Goal: Task Accomplishment & Management: Use online tool/utility

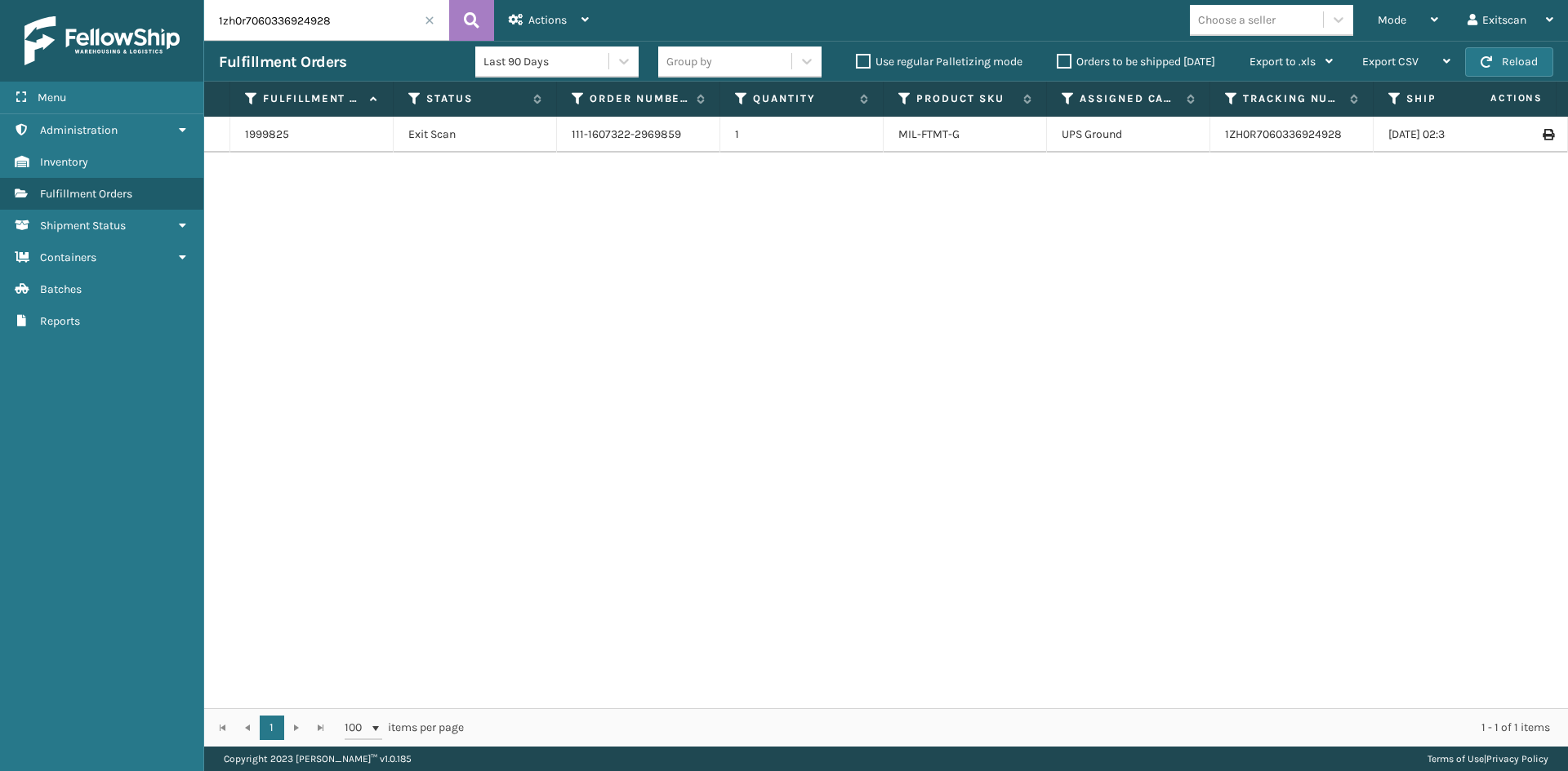
click at [429, 22] on span at bounding box center [429, 20] width 10 height 10
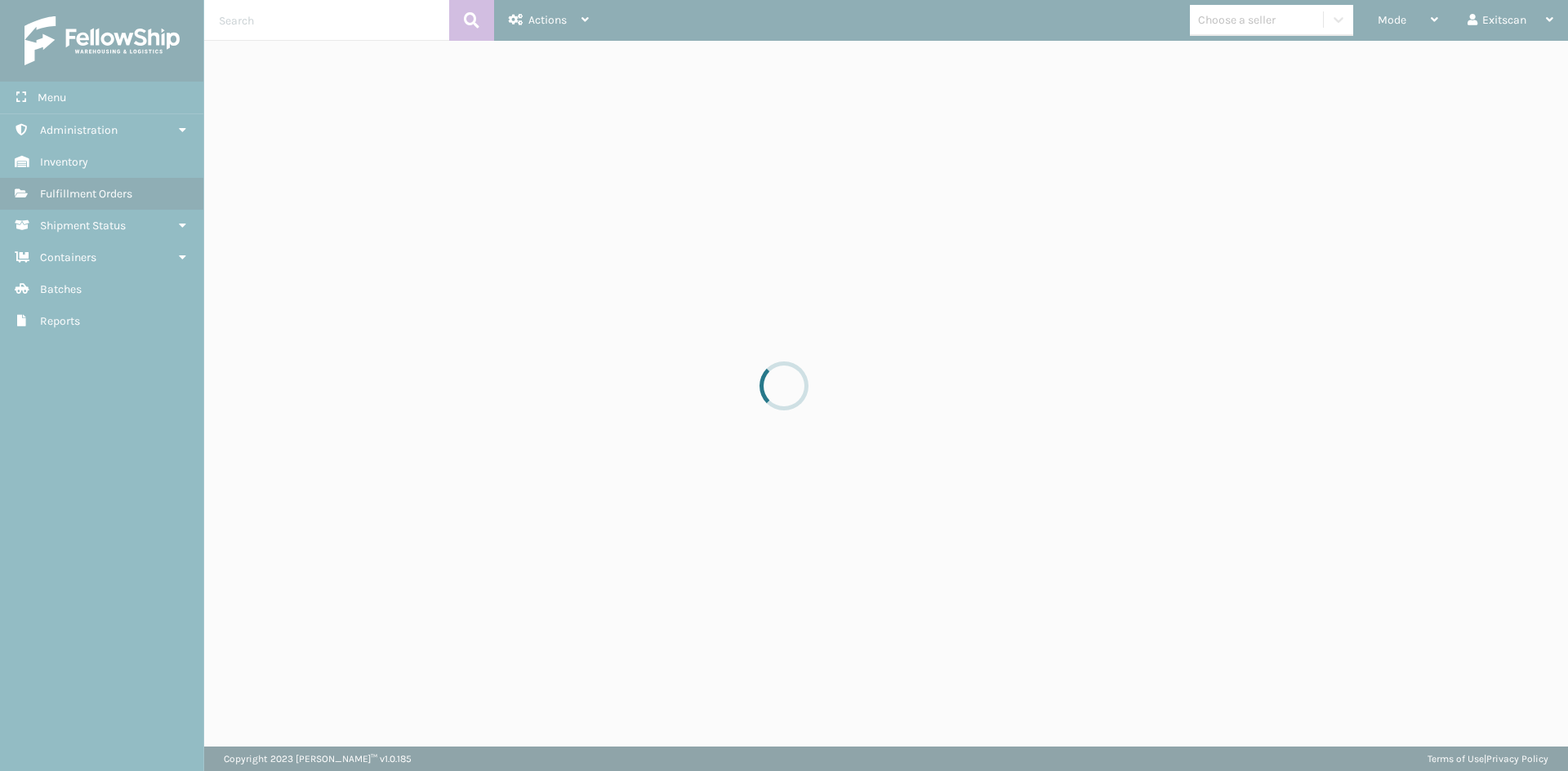
click at [1430, 13] on div at bounding box center [784, 386] width 1568 height 771
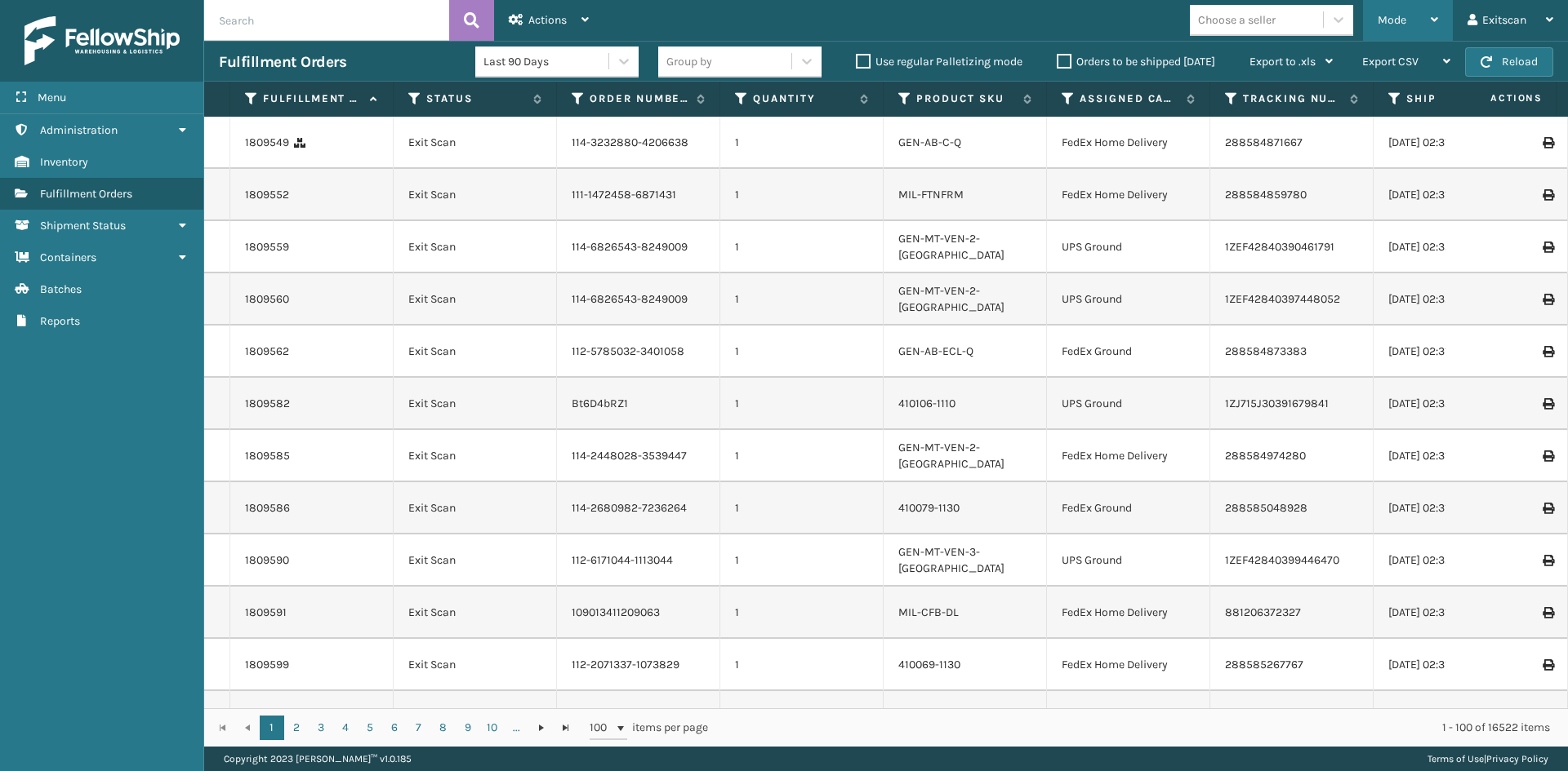
click at [1387, 20] on span "Mode" at bounding box center [1391, 19] width 28 height 14
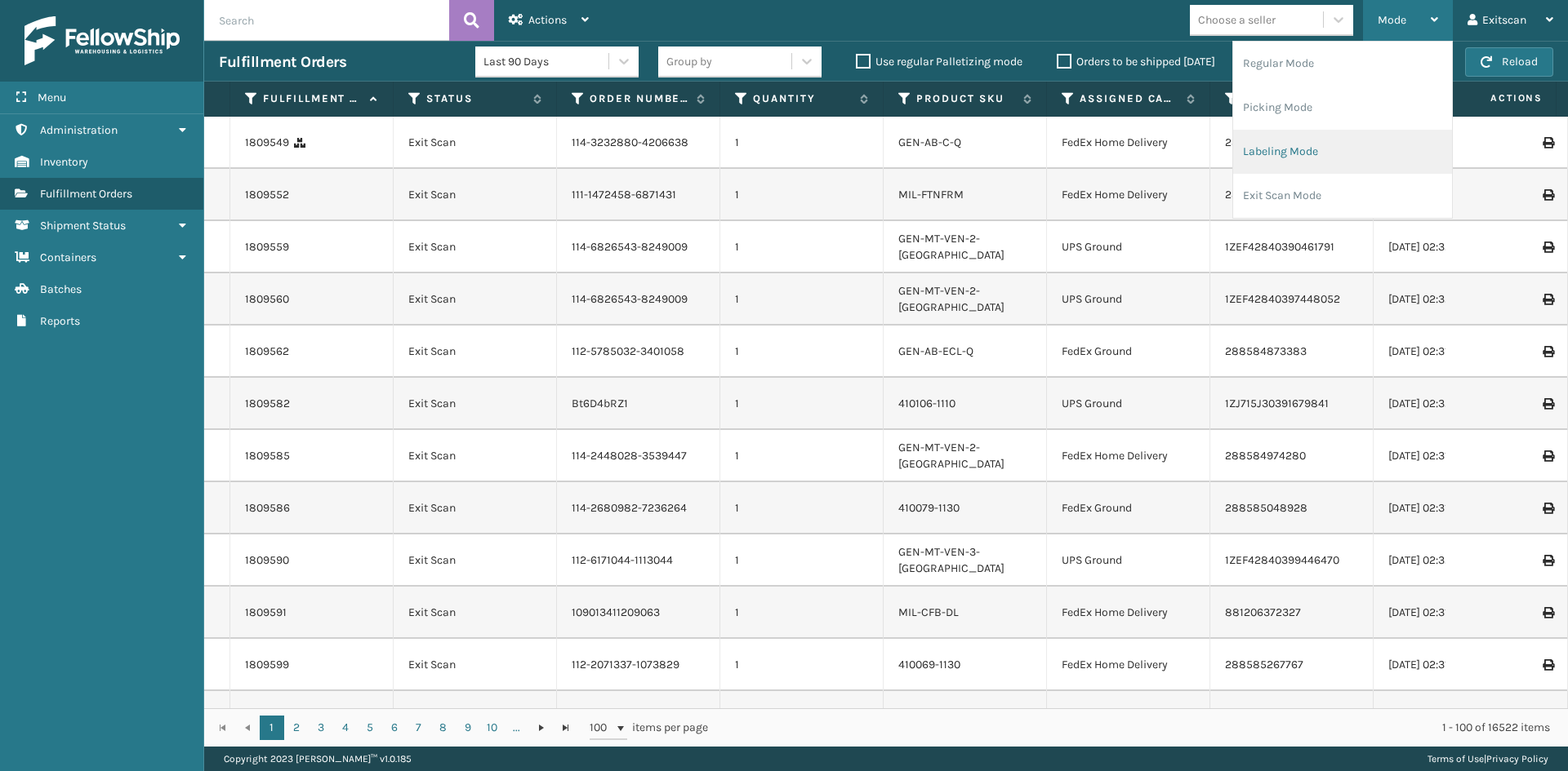
click at [1262, 155] on li "Labeling Mode" at bounding box center [1341, 152] width 218 height 44
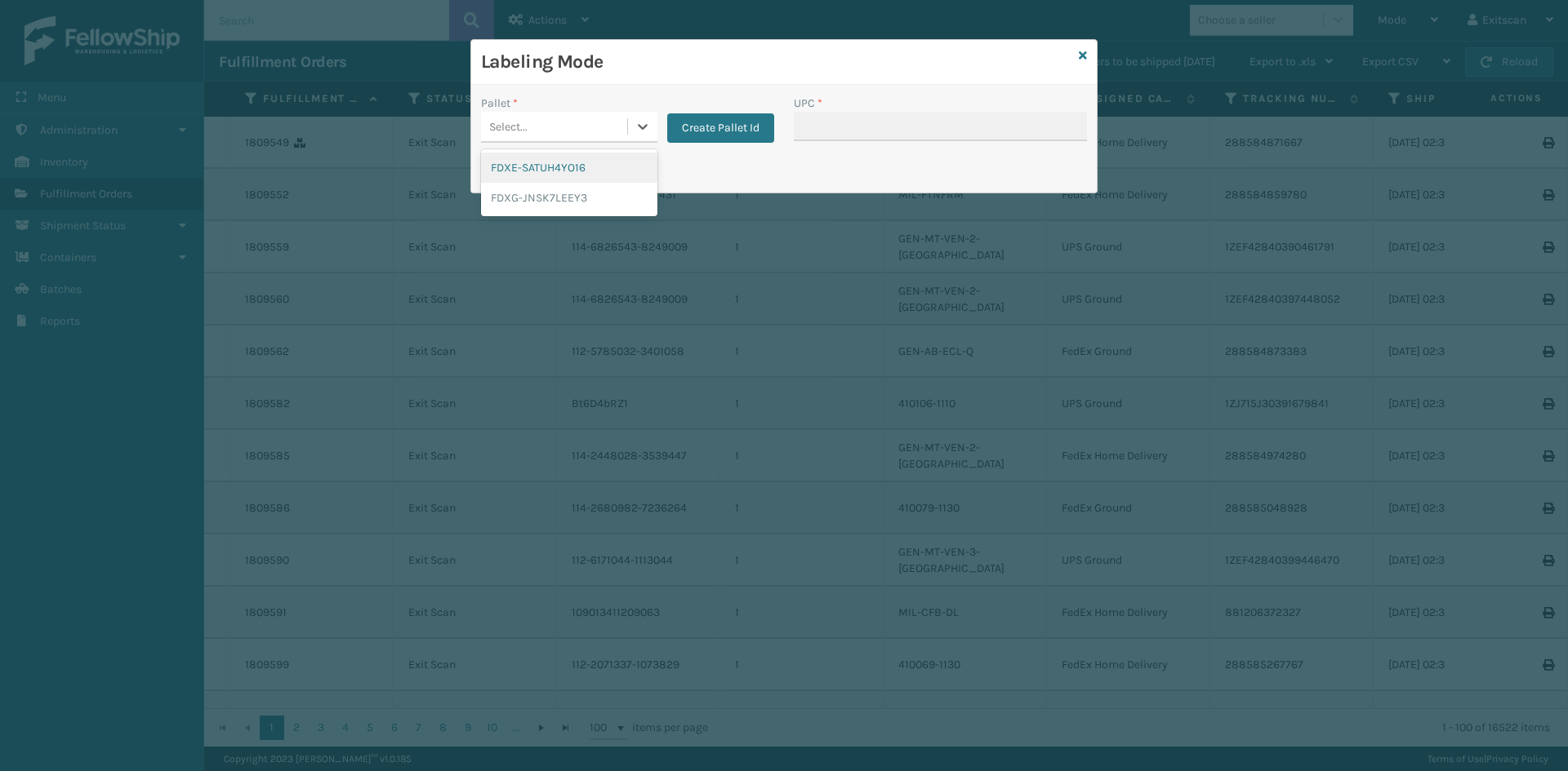
drag, startPoint x: 596, startPoint y: 116, endPoint x: 571, endPoint y: 155, distance: 46.3
click at [596, 117] on div "Select..." at bounding box center [554, 126] width 146 height 26
click at [557, 187] on div "FDXG-JNSK7LEEY3" at bounding box center [568, 197] width 176 height 30
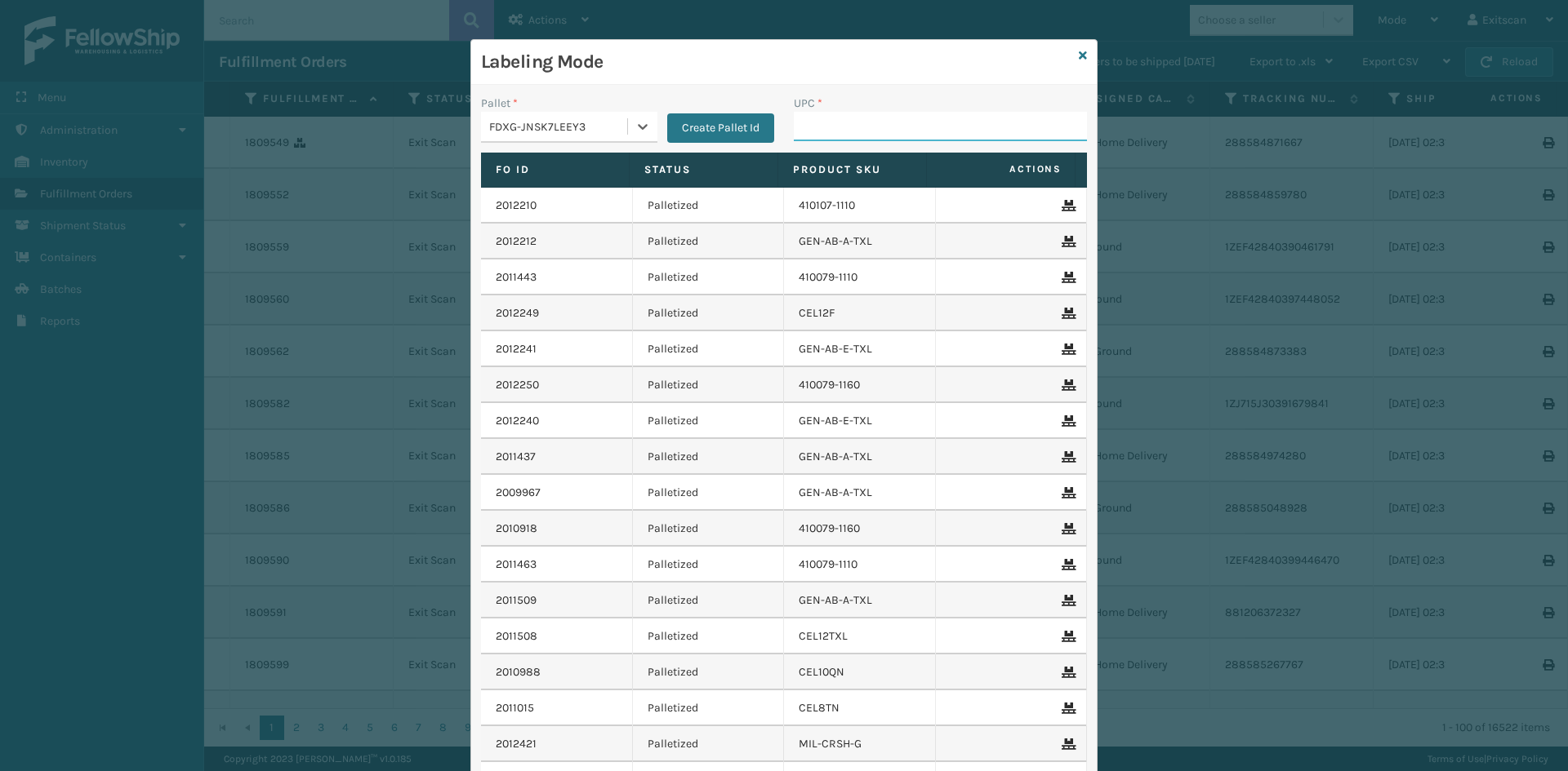
click at [884, 126] on input "UPC *" at bounding box center [939, 126] width 293 height 29
type input "SVBRMT"
type input "B"
type input "nh82b/2w 12778h82b0032"
type input "NU106KDTXL-COVER"
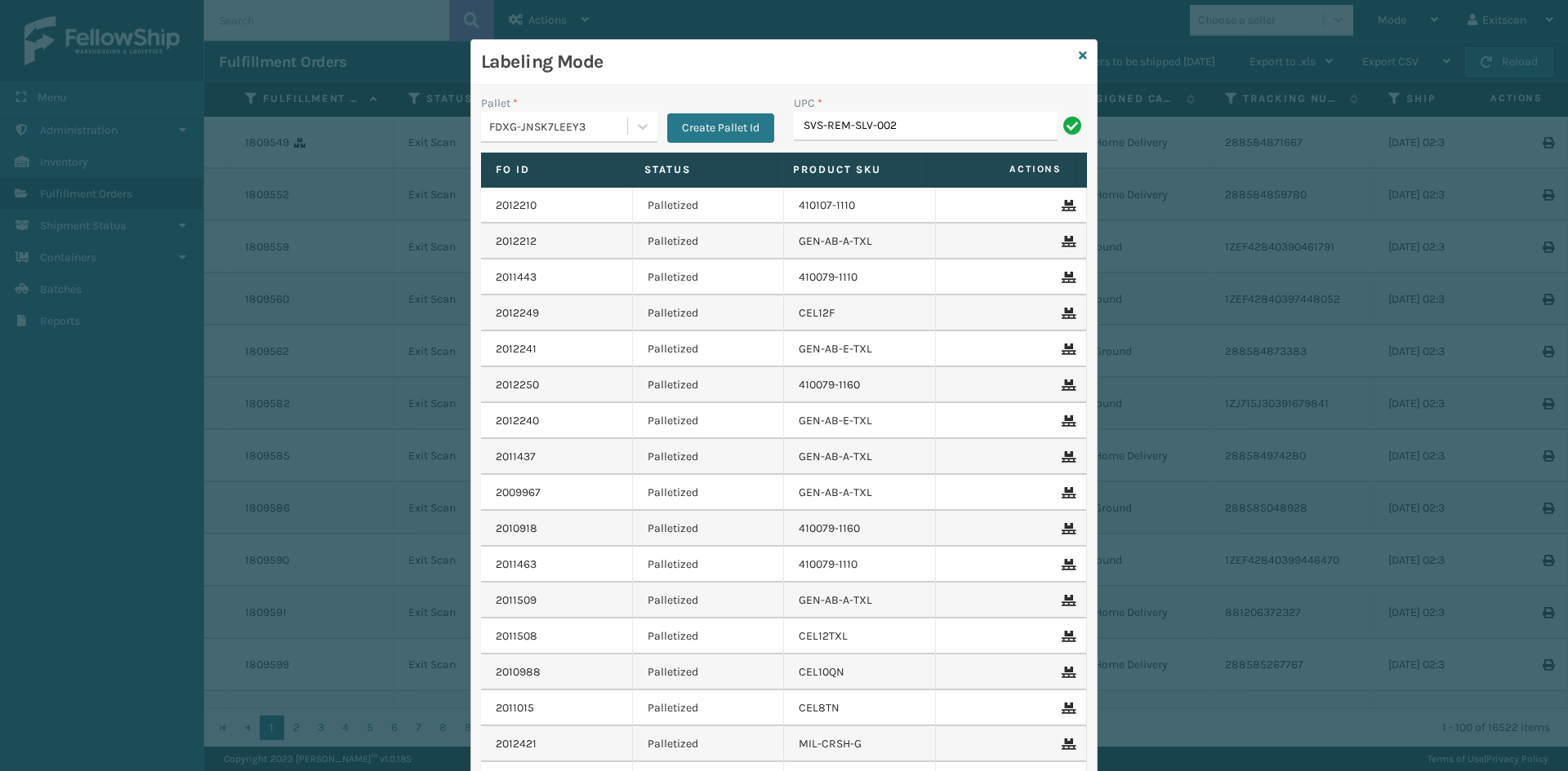
type input "SVS-REM-SLV-002"
type input "127780A5800512A"
type input "ITSATECRQN"
type input "ITSATGRYK"
type input "NEFHBBRKT"
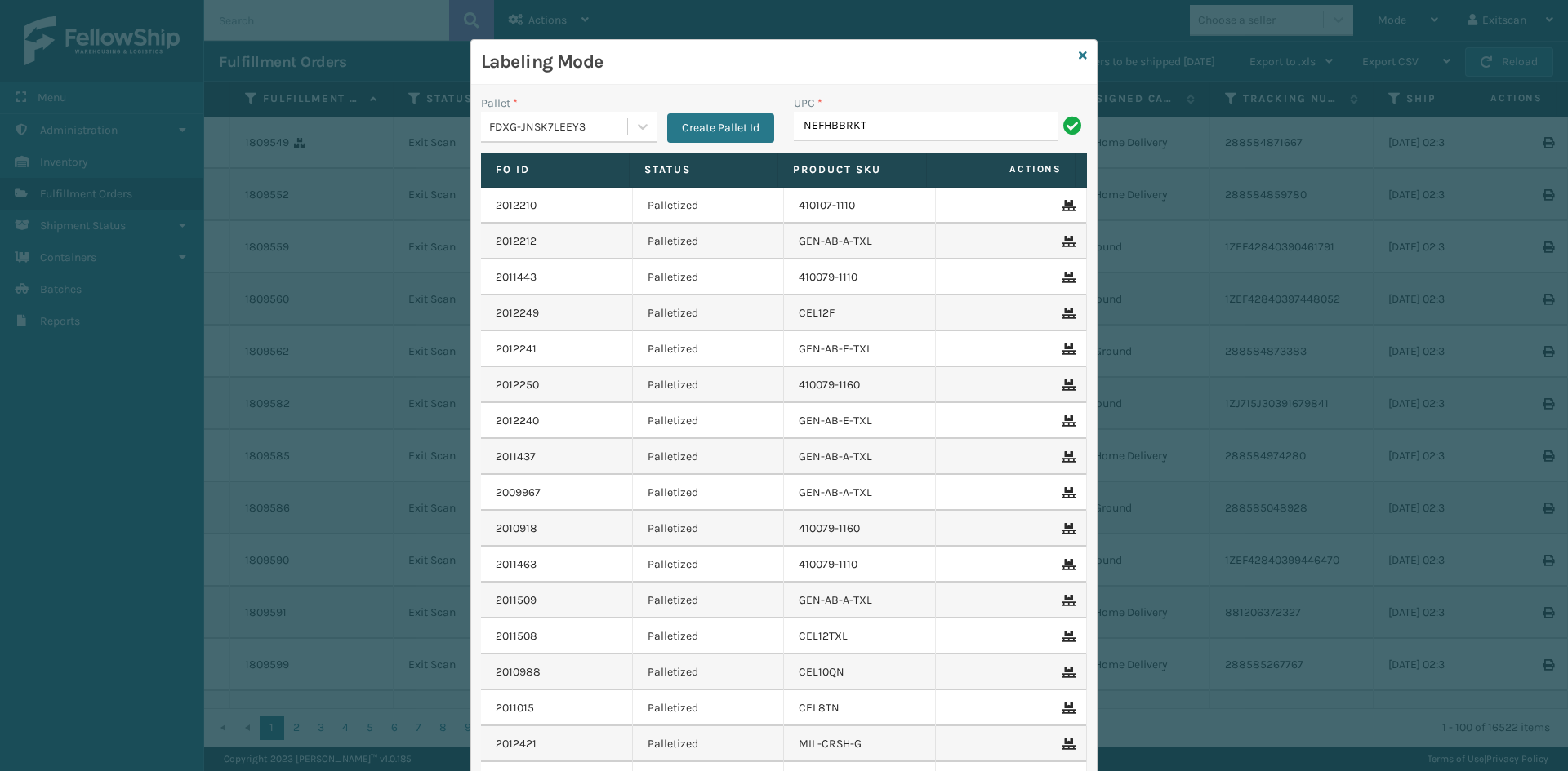
type input "NEFHBBRKT"
type input "E"
type input "B"
type input "NEFHBBRKT"
type input "SSLEGS7INCH"
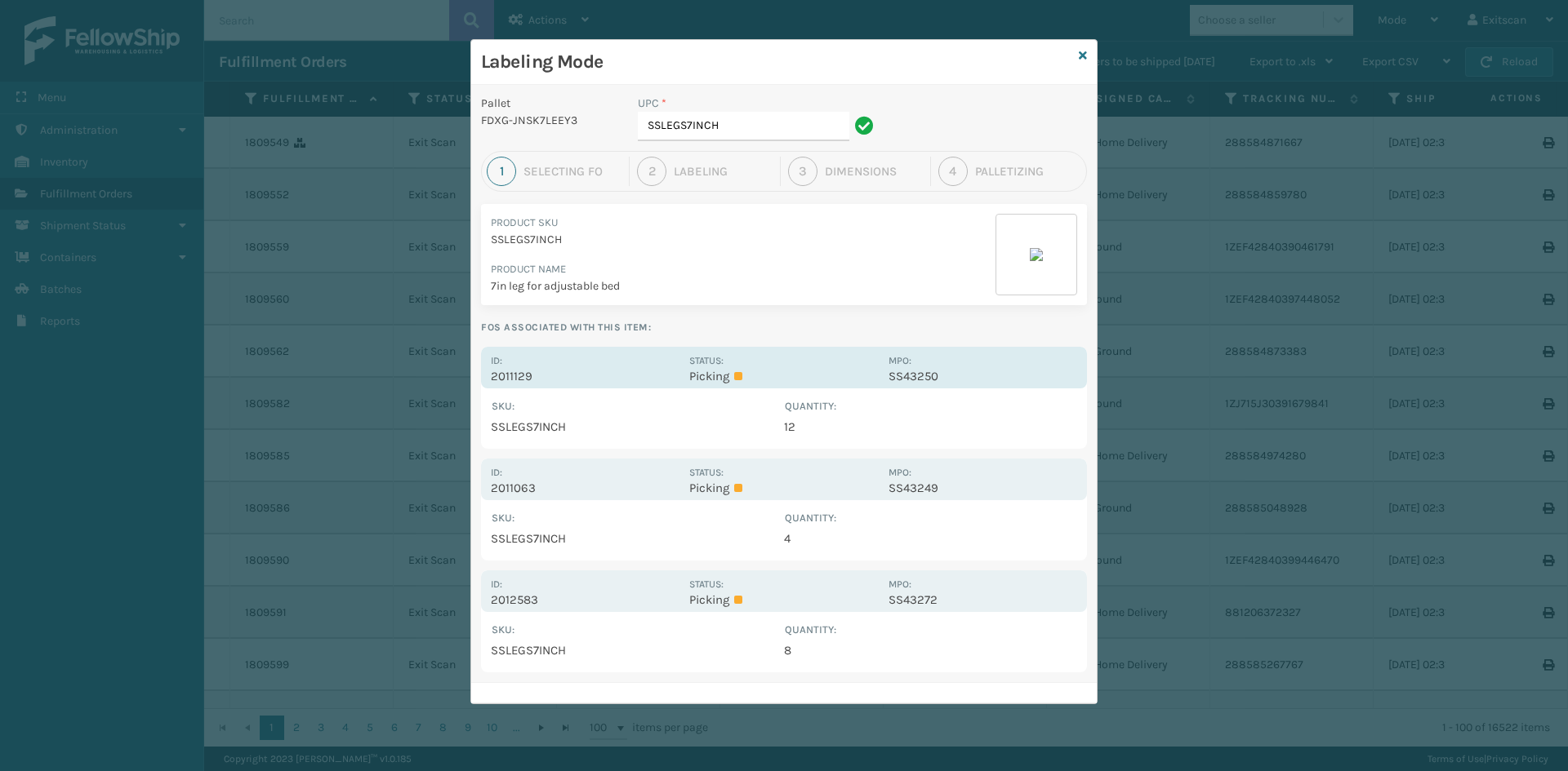
click at [751, 364] on div "Status: Picking" at bounding box center [783, 367] width 188 height 32
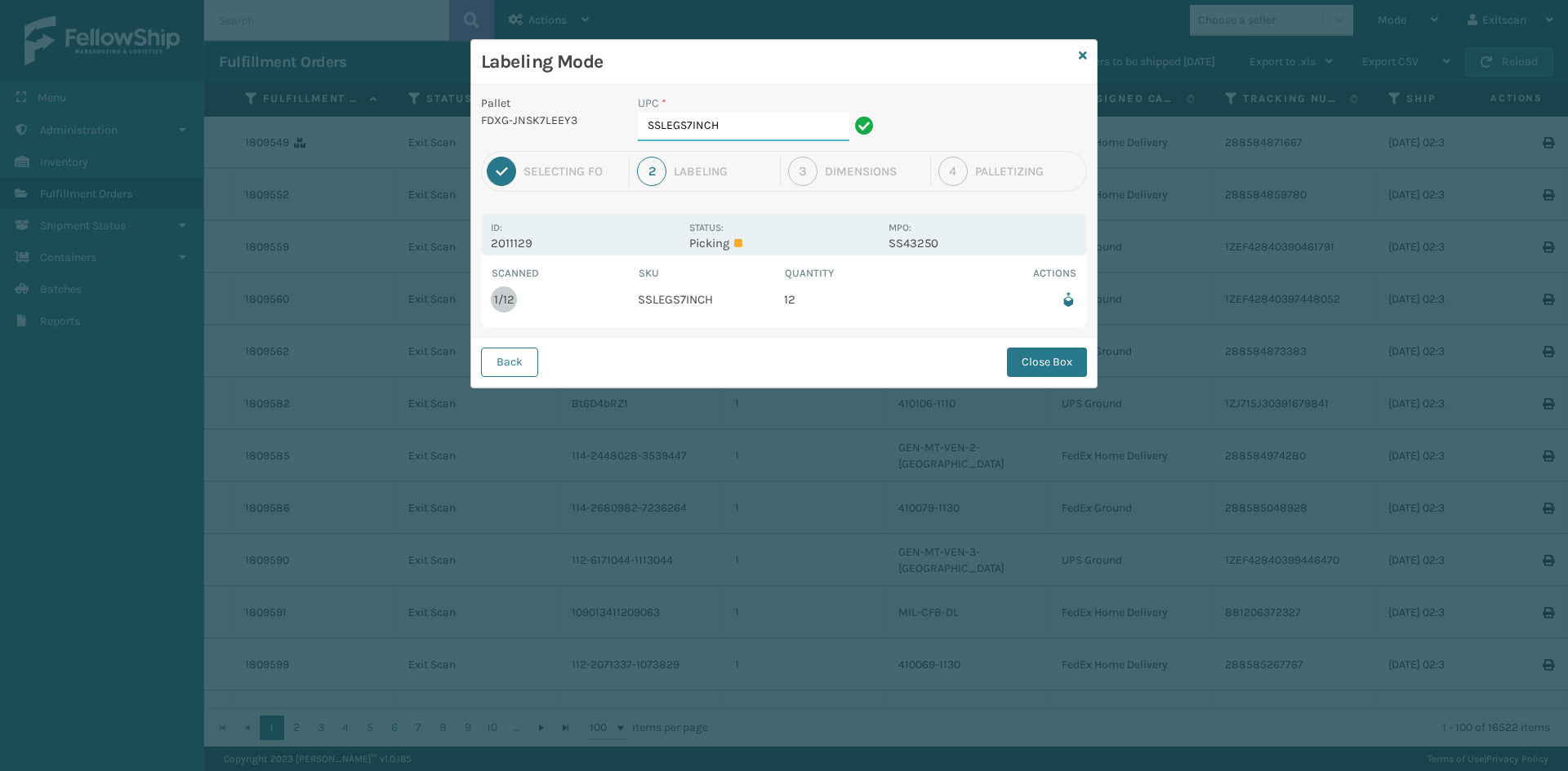
click at [768, 130] on input "SSLEGS7INCH" at bounding box center [743, 126] width 211 height 29
click at [1062, 364] on button "Close Box" at bounding box center [1047, 363] width 80 height 29
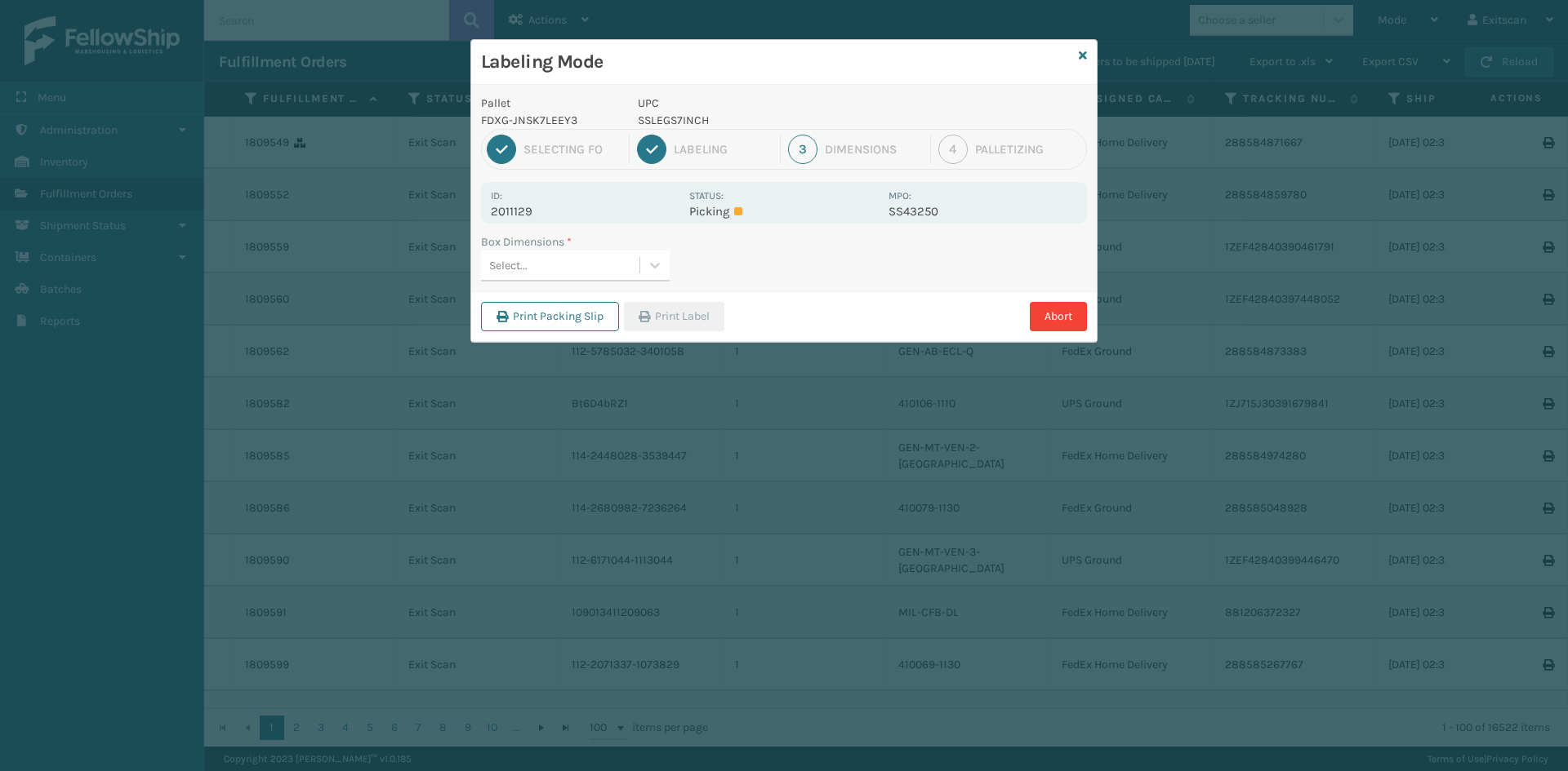
click at [519, 267] on div "Select..." at bounding box center [508, 265] width 38 height 17
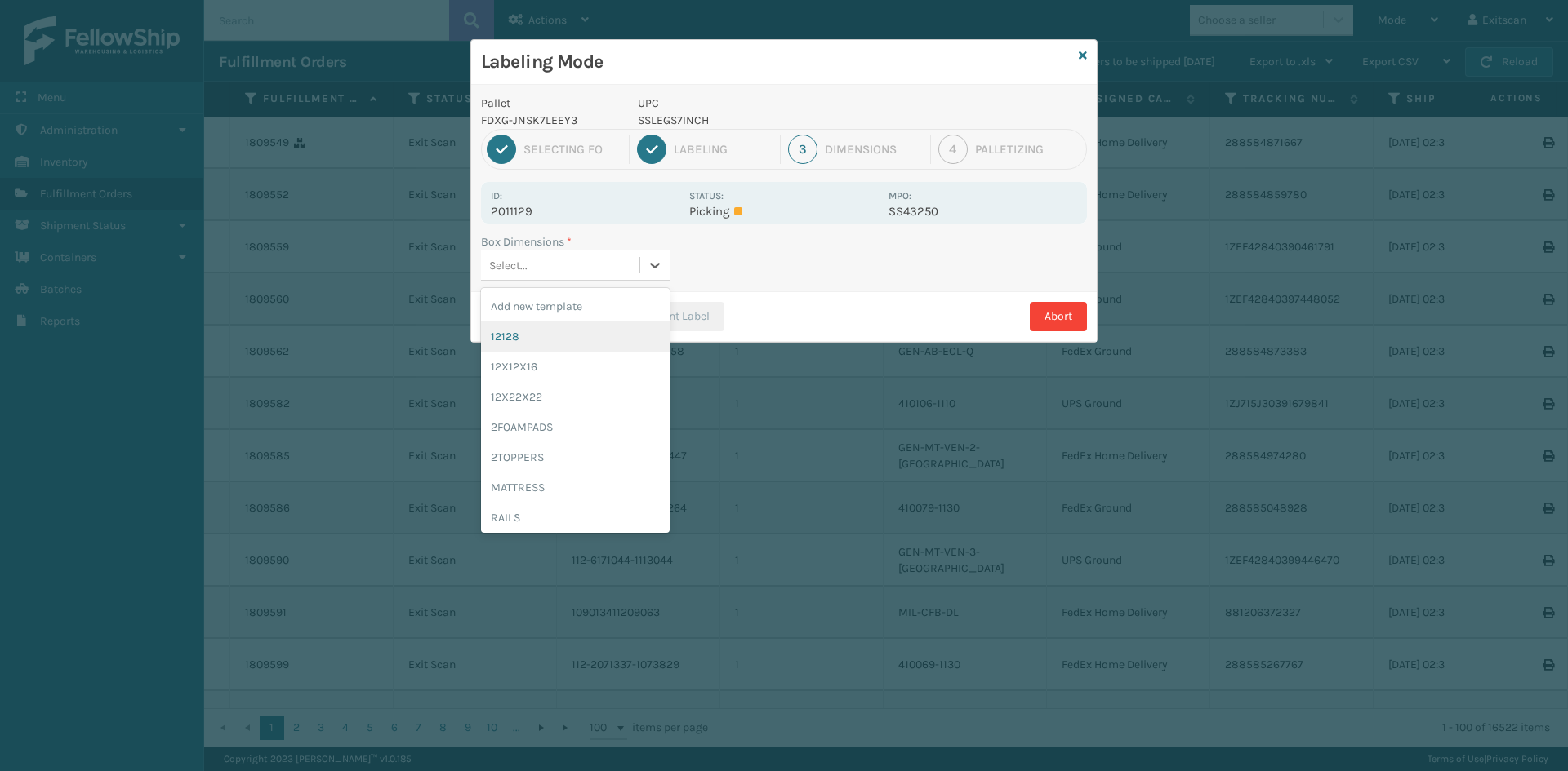
click at [503, 326] on div "12128" at bounding box center [575, 336] width 188 height 30
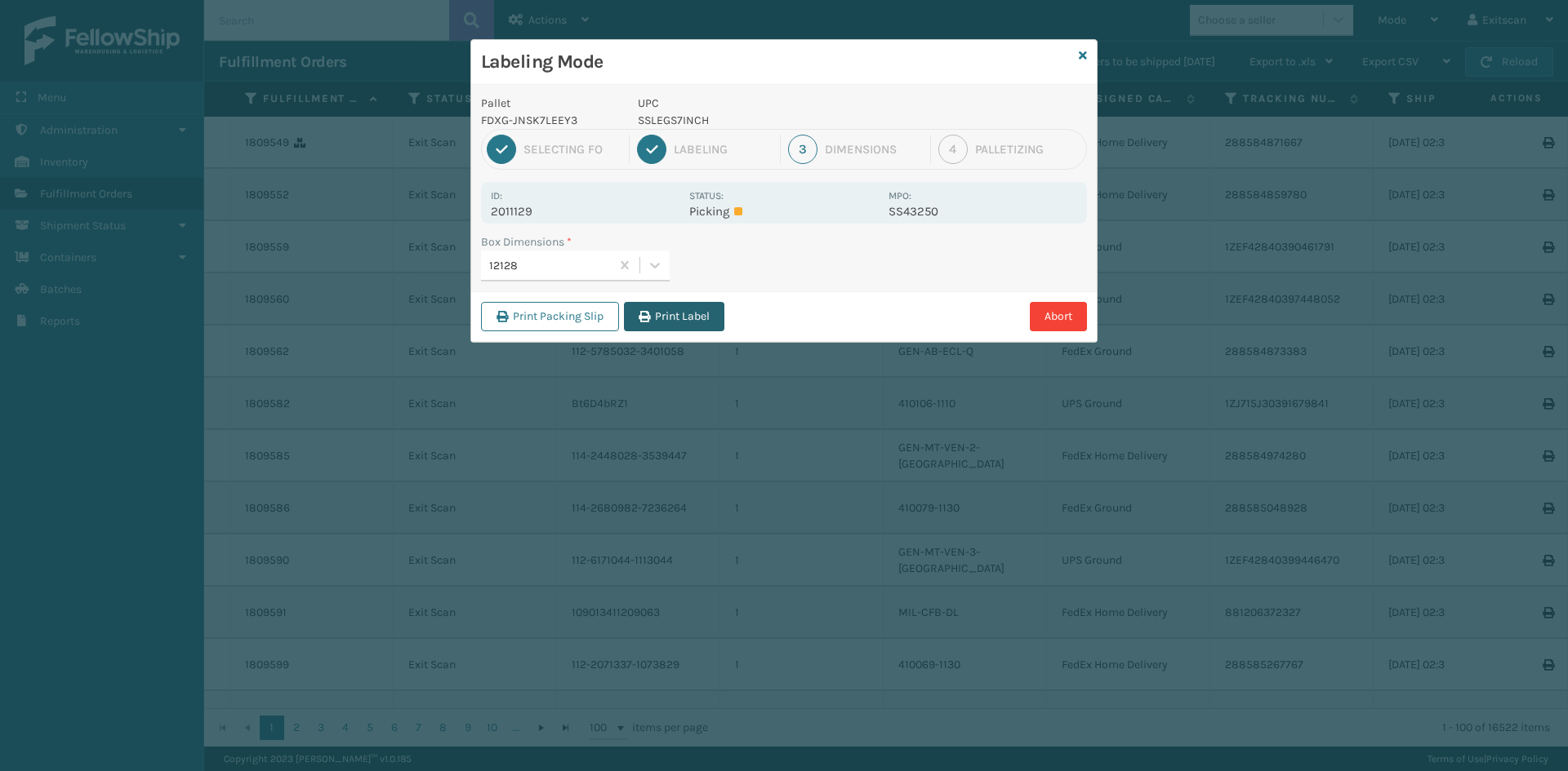
click at [660, 319] on button "Print Label" at bounding box center [674, 317] width 101 height 29
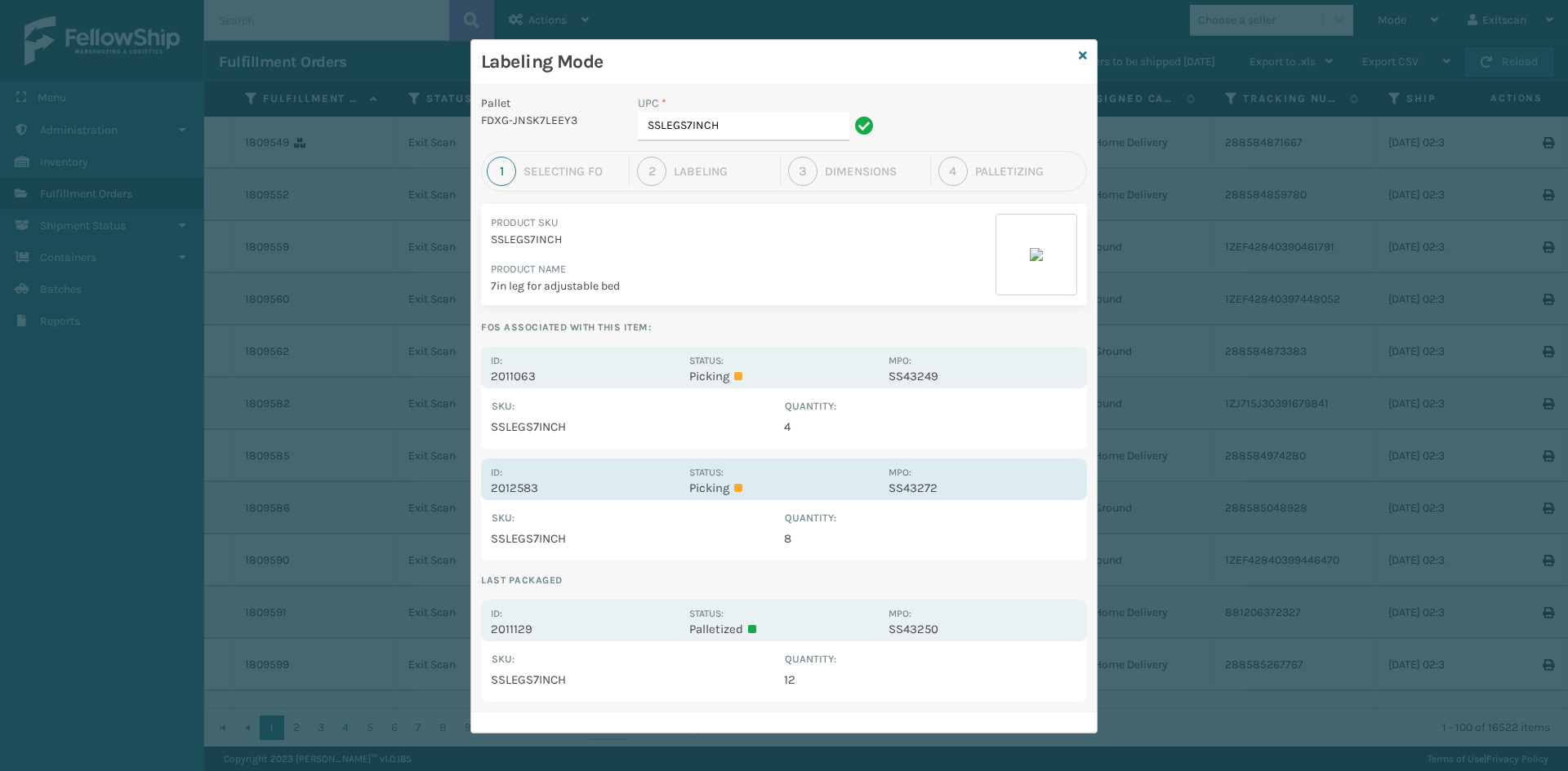
click at [816, 487] on p "Picking" at bounding box center [783, 488] width 188 height 15
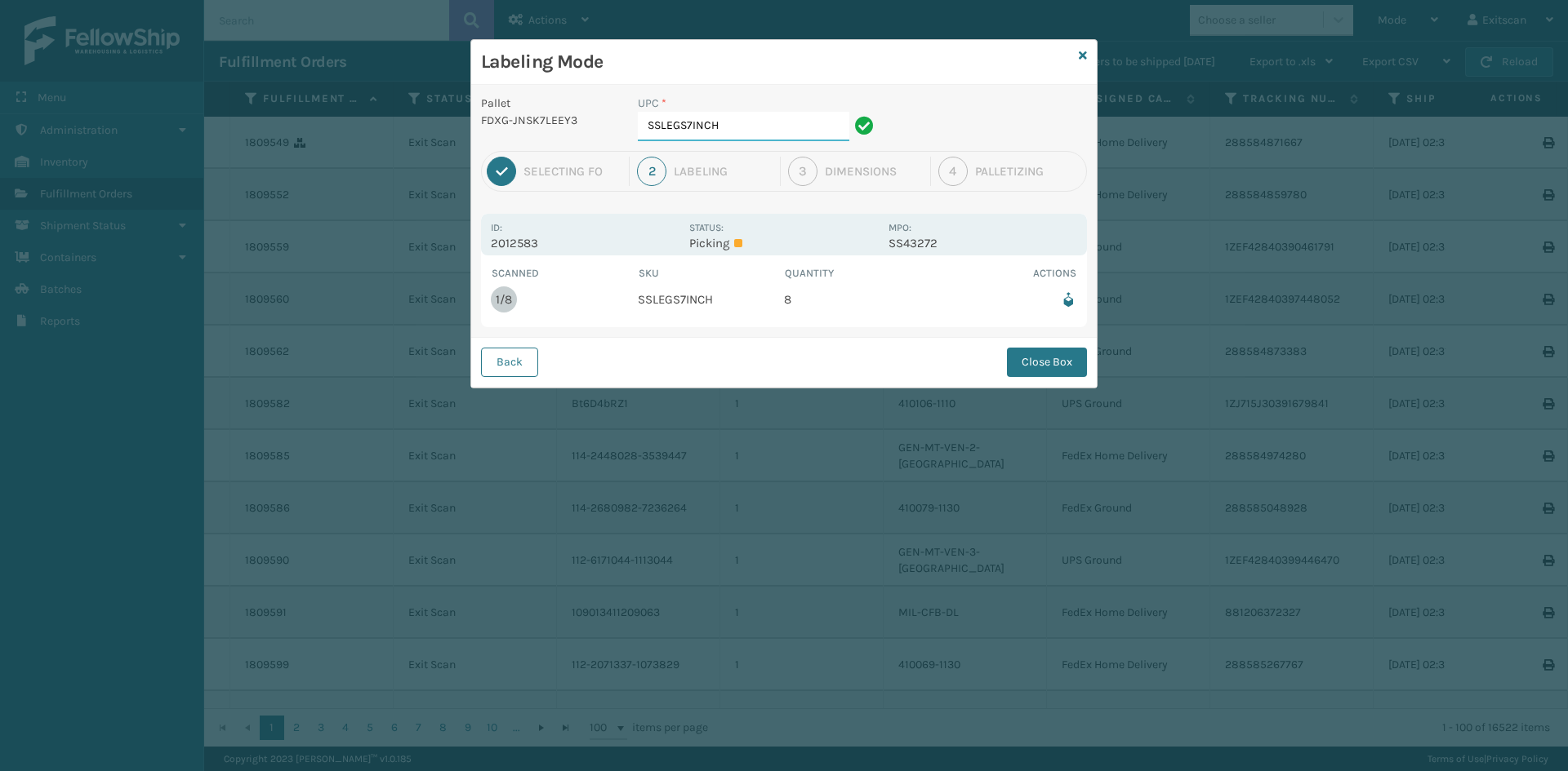
click at [747, 121] on input "SSLEGS7INCH" at bounding box center [743, 126] width 211 height 29
click at [1069, 366] on button "Close Box" at bounding box center [1047, 363] width 80 height 29
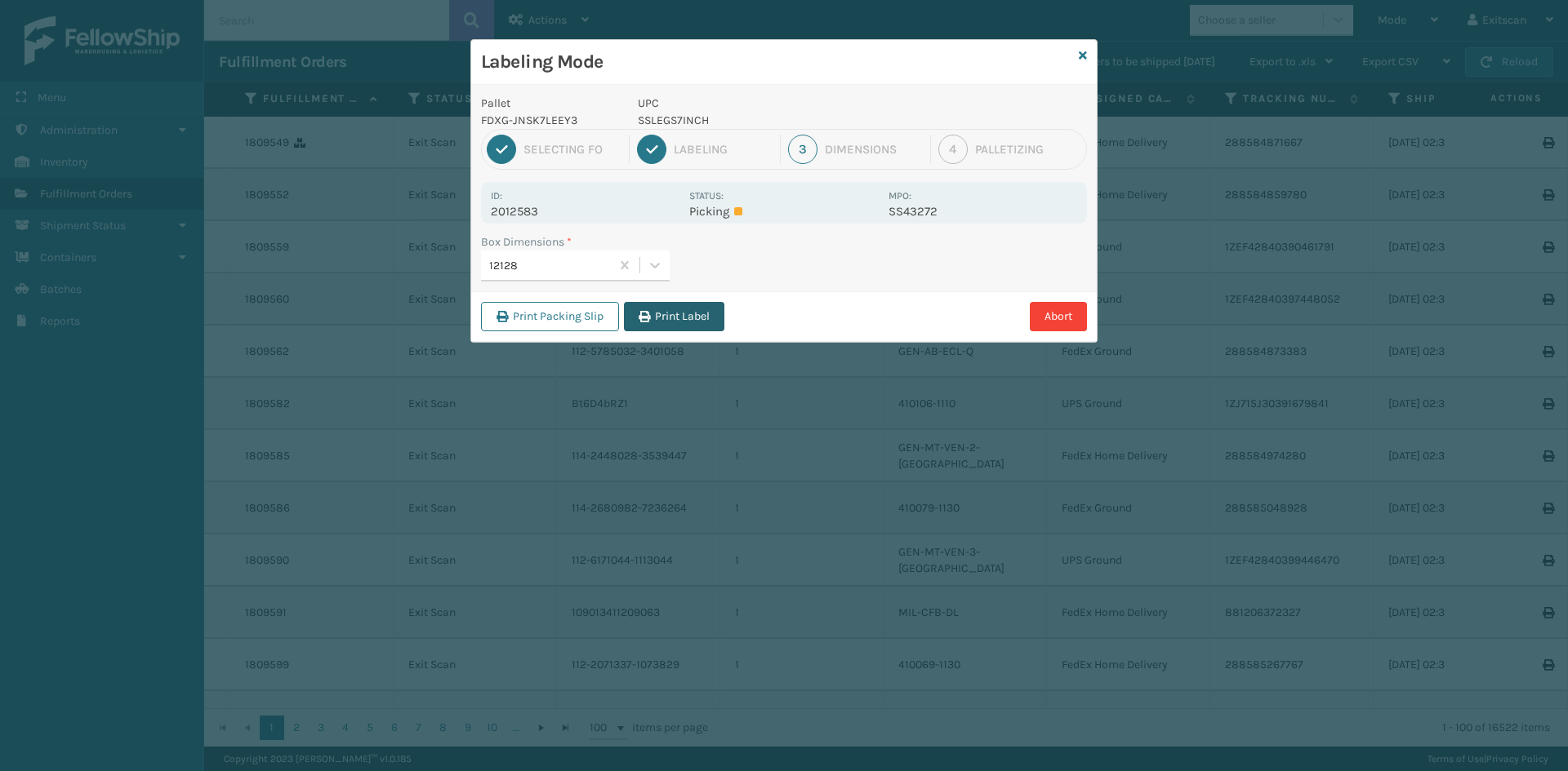
click at [671, 311] on button "Print Label" at bounding box center [674, 317] width 101 height 29
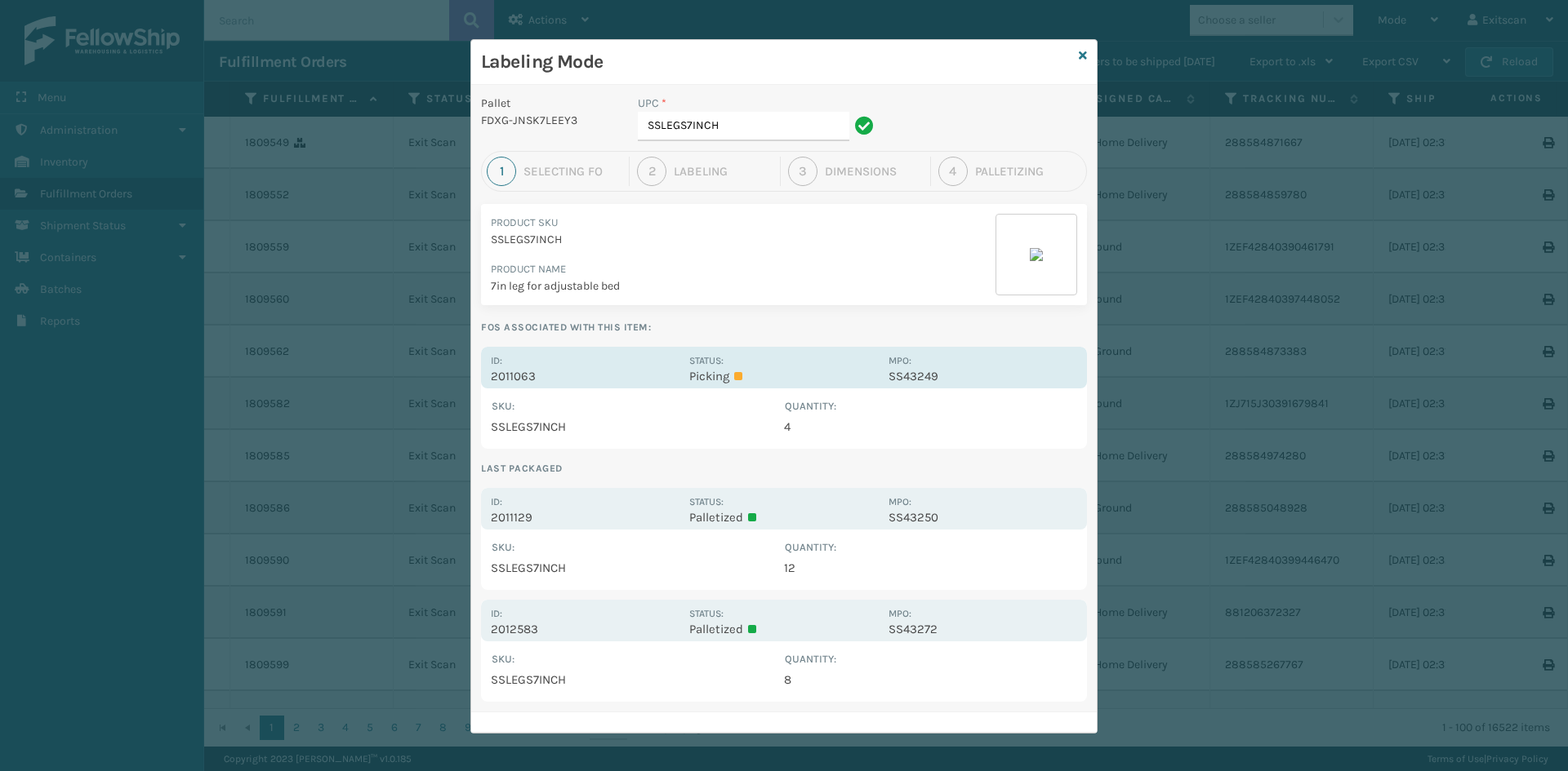
click at [823, 360] on div "Status: Picking" at bounding box center [783, 367] width 188 height 32
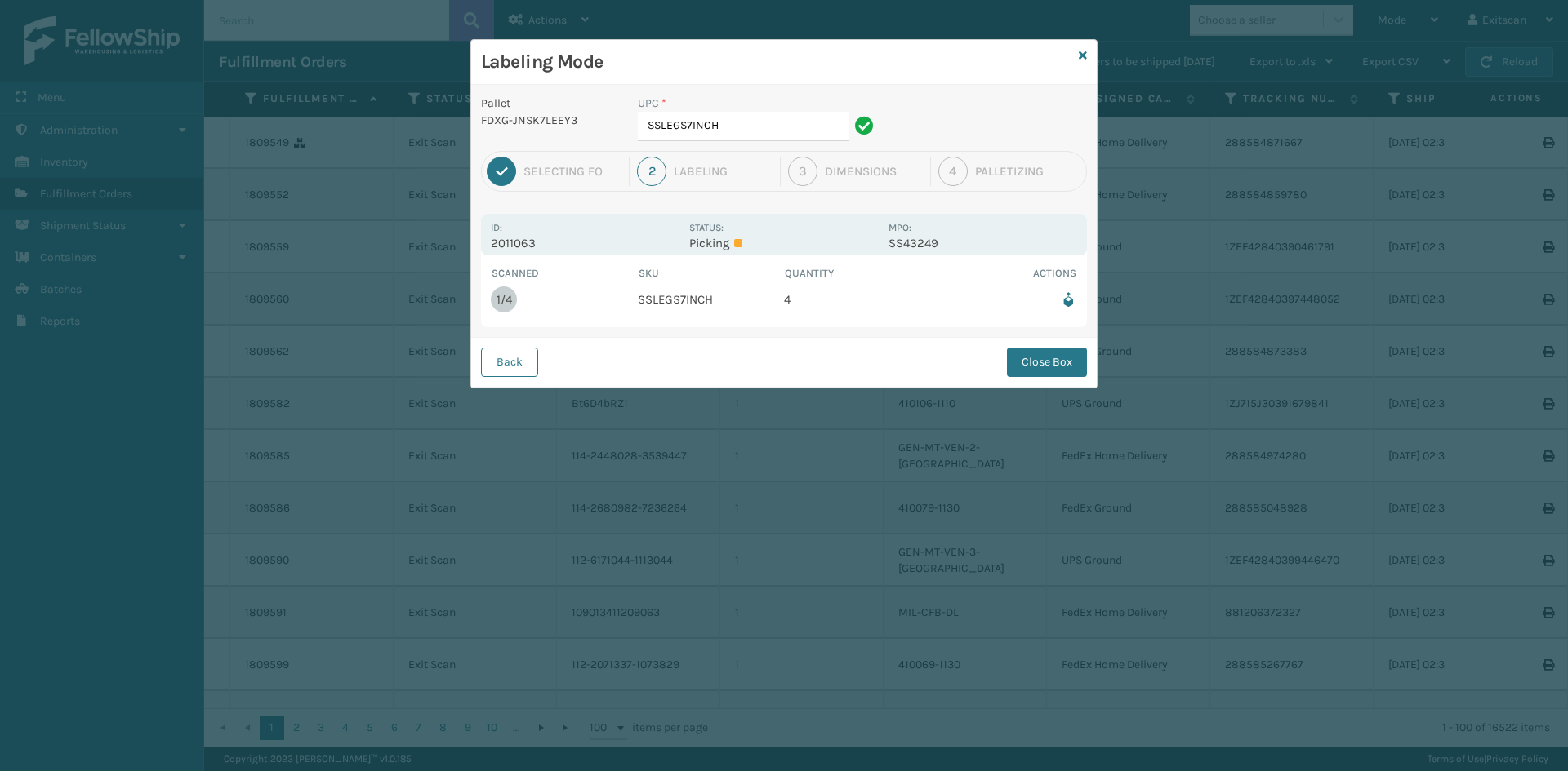
click at [758, 111] on div "UPC *" at bounding box center [758, 103] width 241 height 17
click at [750, 118] on input "SSLEGS7INCH" at bounding box center [743, 126] width 211 height 29
click at [1033, 365] on button "Close Box" at bounding box center [1047, 363] width 80 height 29
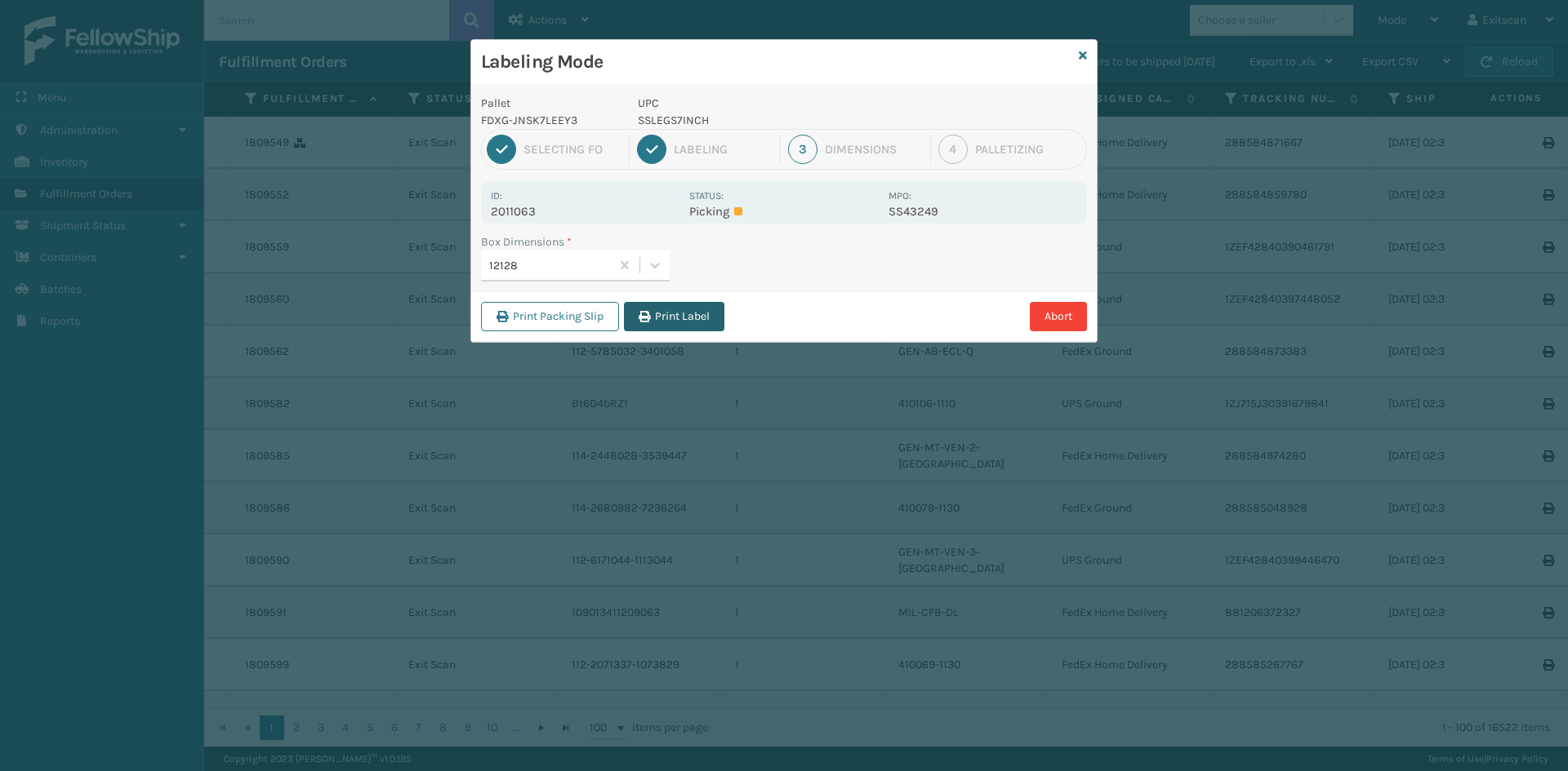
click at [668, 311] on button "Print Label" at bounding box center [674, 317] width 101 height 29
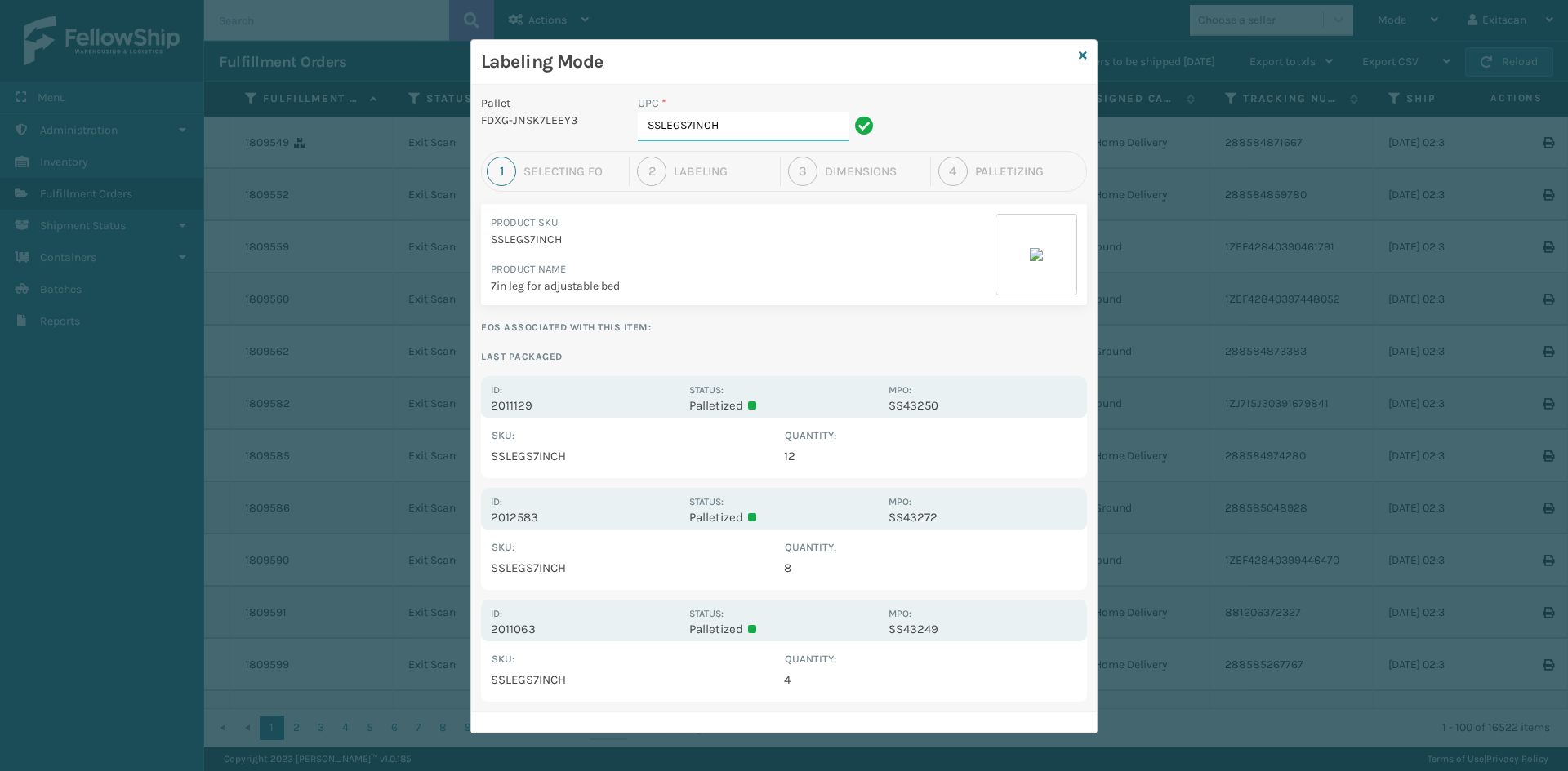
drag, startPoint x: 778, startPoint y: 117, endPoint x: 770, endPoint y: 126, distance: 12.0
click at [774, 120] on input "SSLEGS7INCH" at bounding box center [743, 126] width 211 height 29
click at [770, 128] on input "SSLEGS7INCH" at bounding box center [743, 126] width 211 height 29
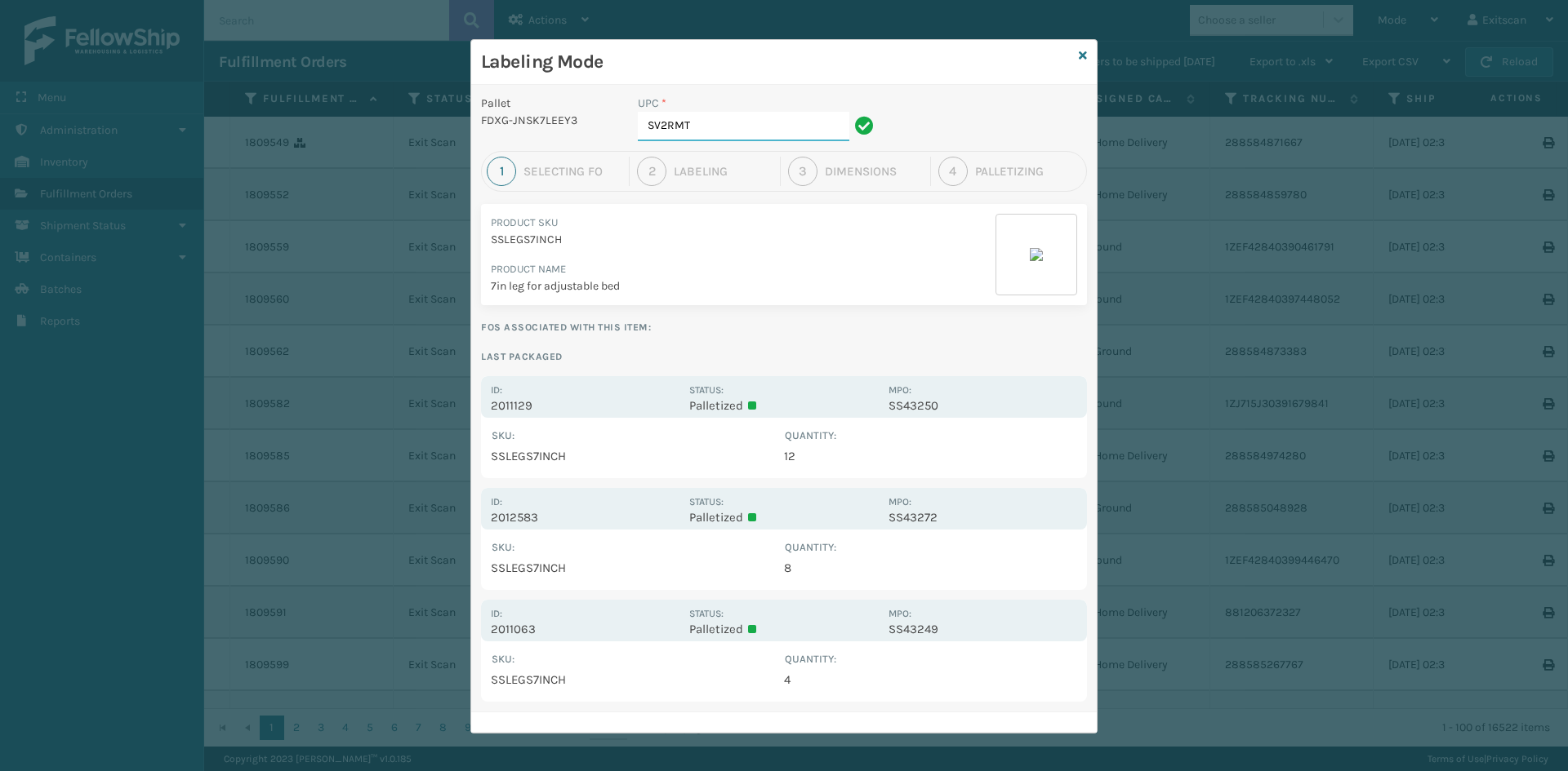
type input "SV2RMT"
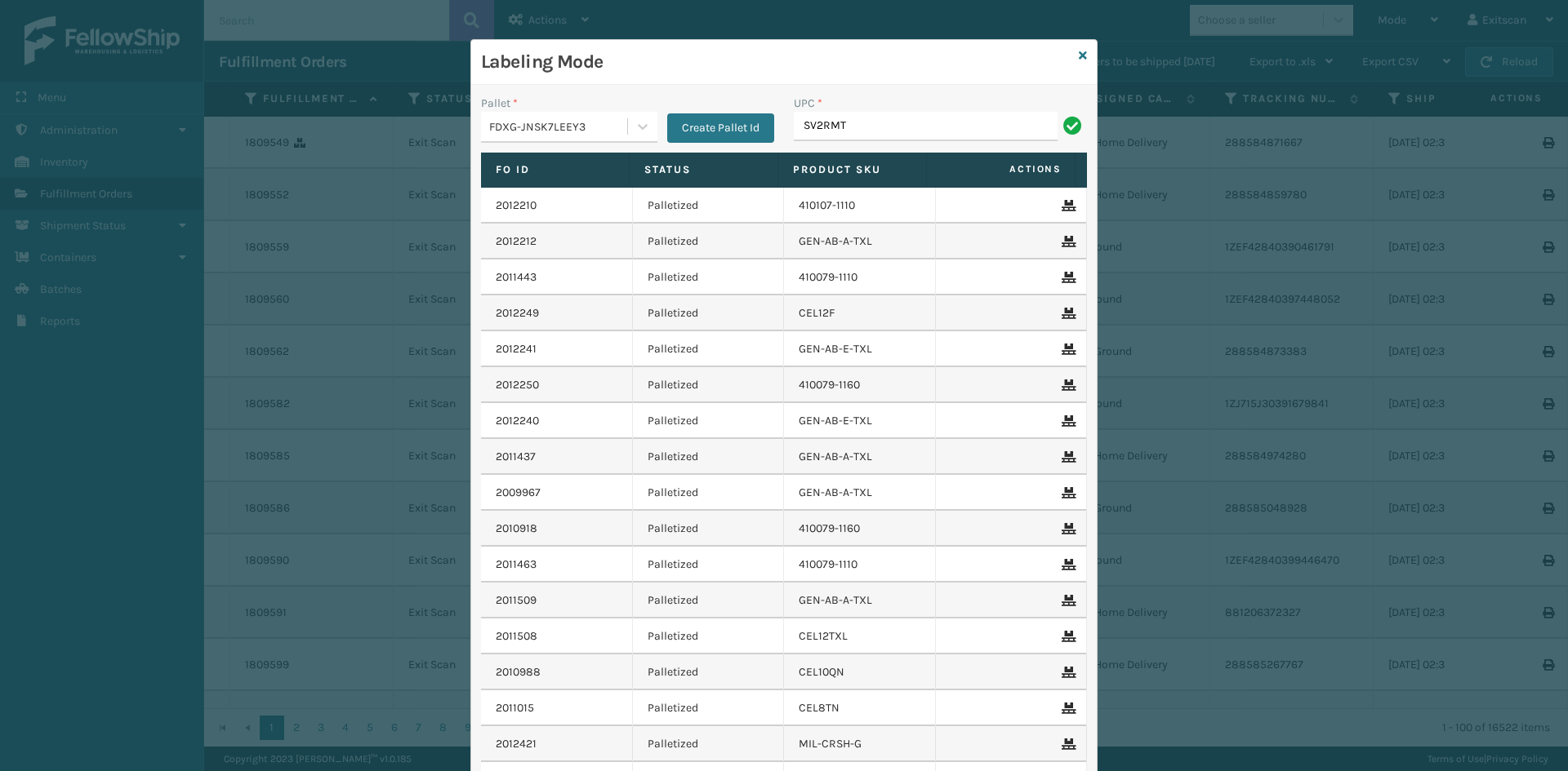
type input "SV2RMT"
type input "GEN-HBBRKT-P-EQFT"
type input "GEN-MPT-T-TC-W"
type input "SSSIDERAILS-NLPSERIESX4"
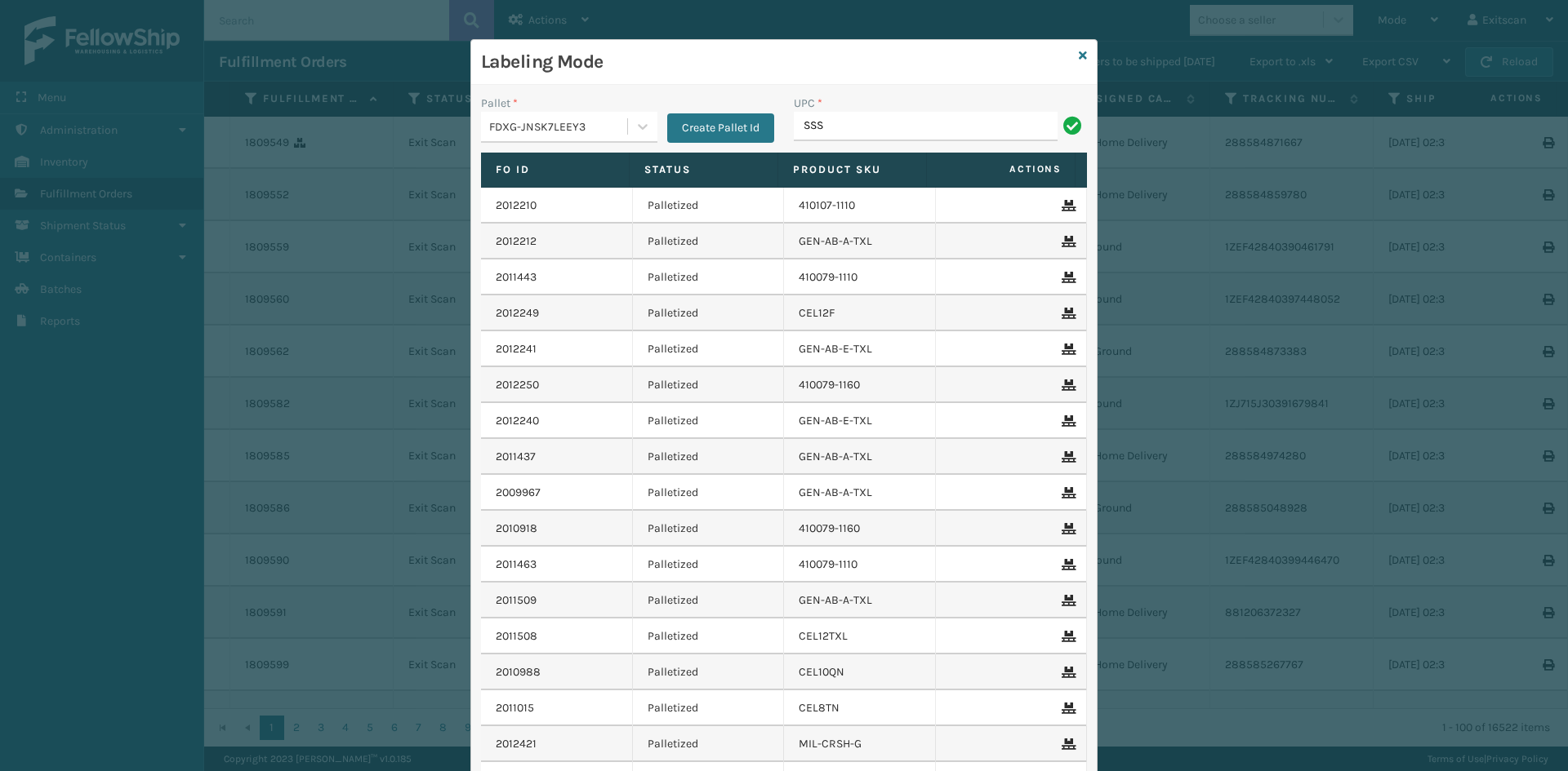
type input "SSSIDERAILS-NLPSERIESX4"
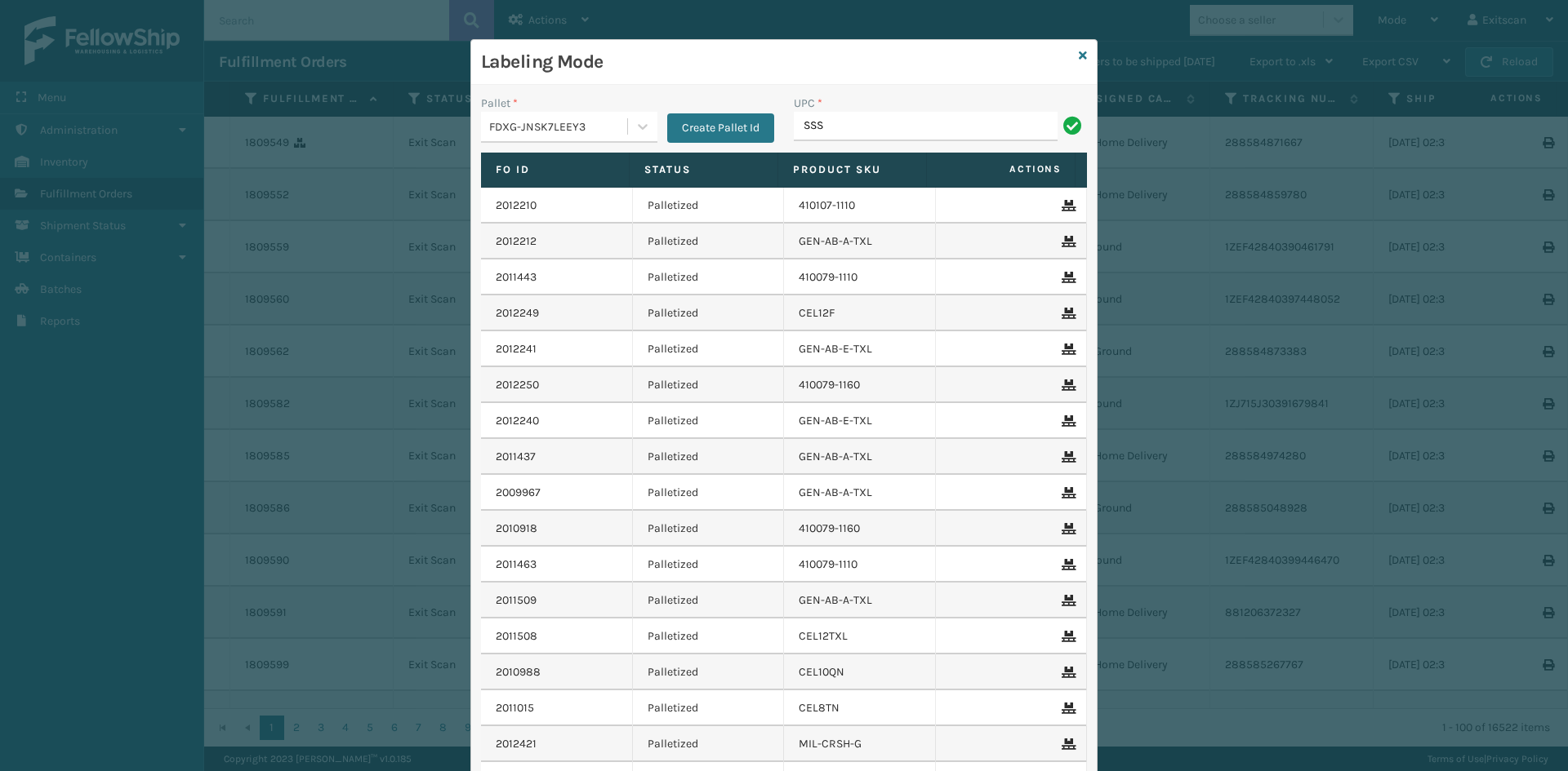
type input "SSSIDERAILS-NLPSERIESX4"
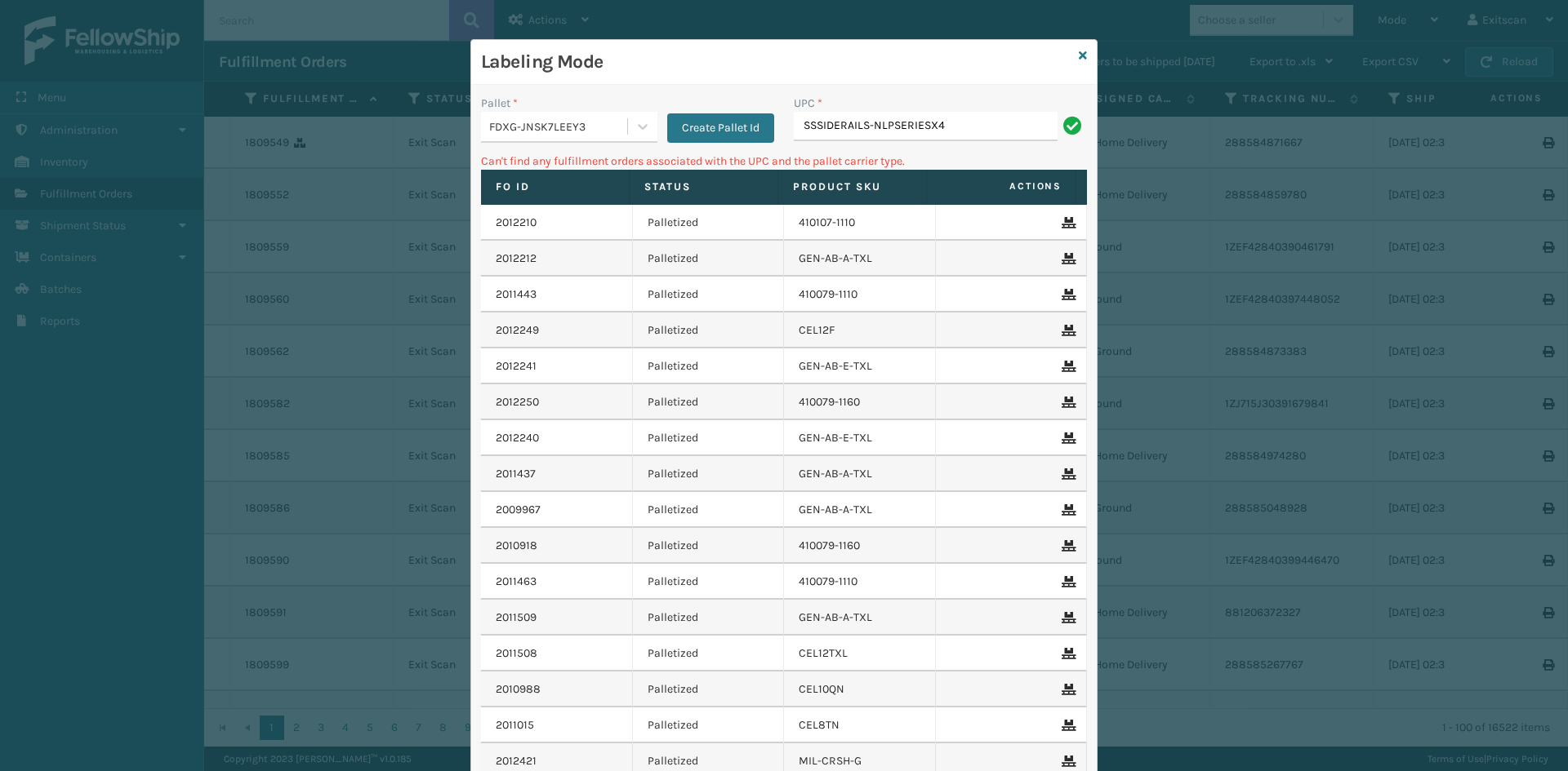
drag, startPoint x: 503, startPoint y: 116, endPoint x: 512, endPoint y: 132, distance: 18.4
click at [506, 130] on div "FDXG-JNSK7LEEY3" at bounding box center [554, 126] width 146 height 26
click at [692, 138] on button "Create Pallet Id" at bounding box center [720, 128] width 107 height 29
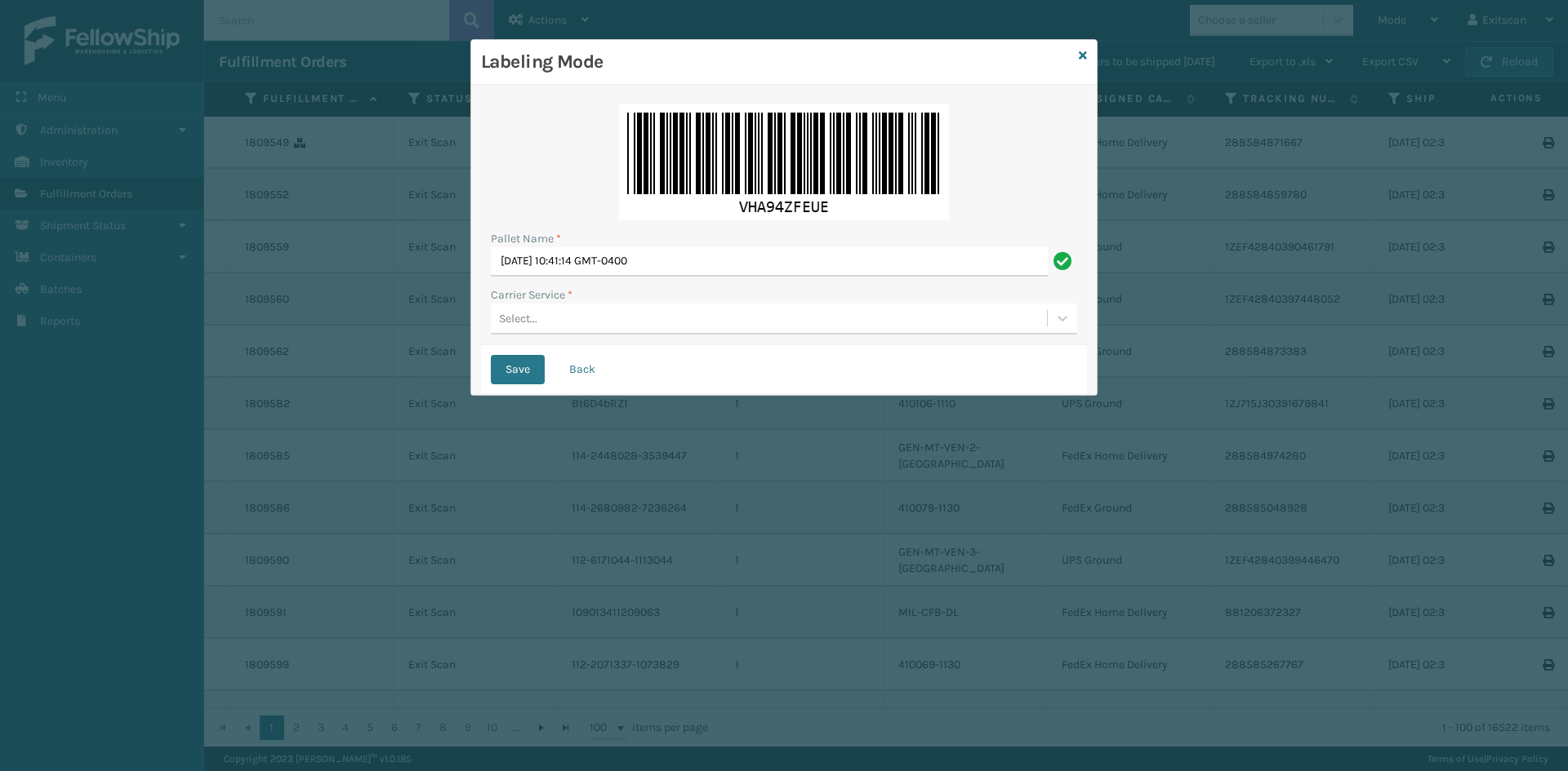
click at [560, 318] on div "Select..." at bounding box center [768, 318] width 556 height 26
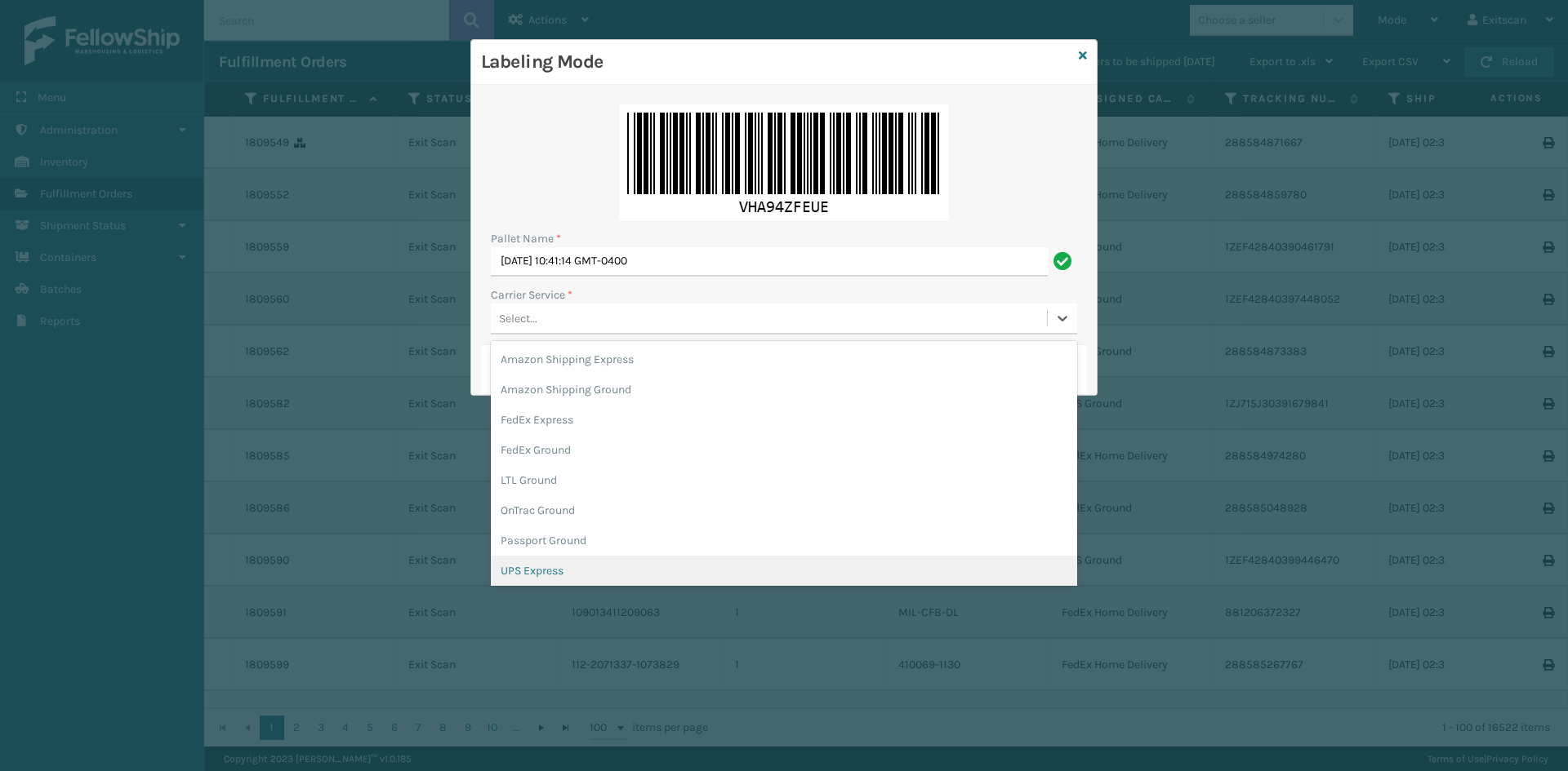
scroll to position [94, 0]
click at [554, 556] on div "USPS Ground" at bounding box center [784, 567] width 587 height 30
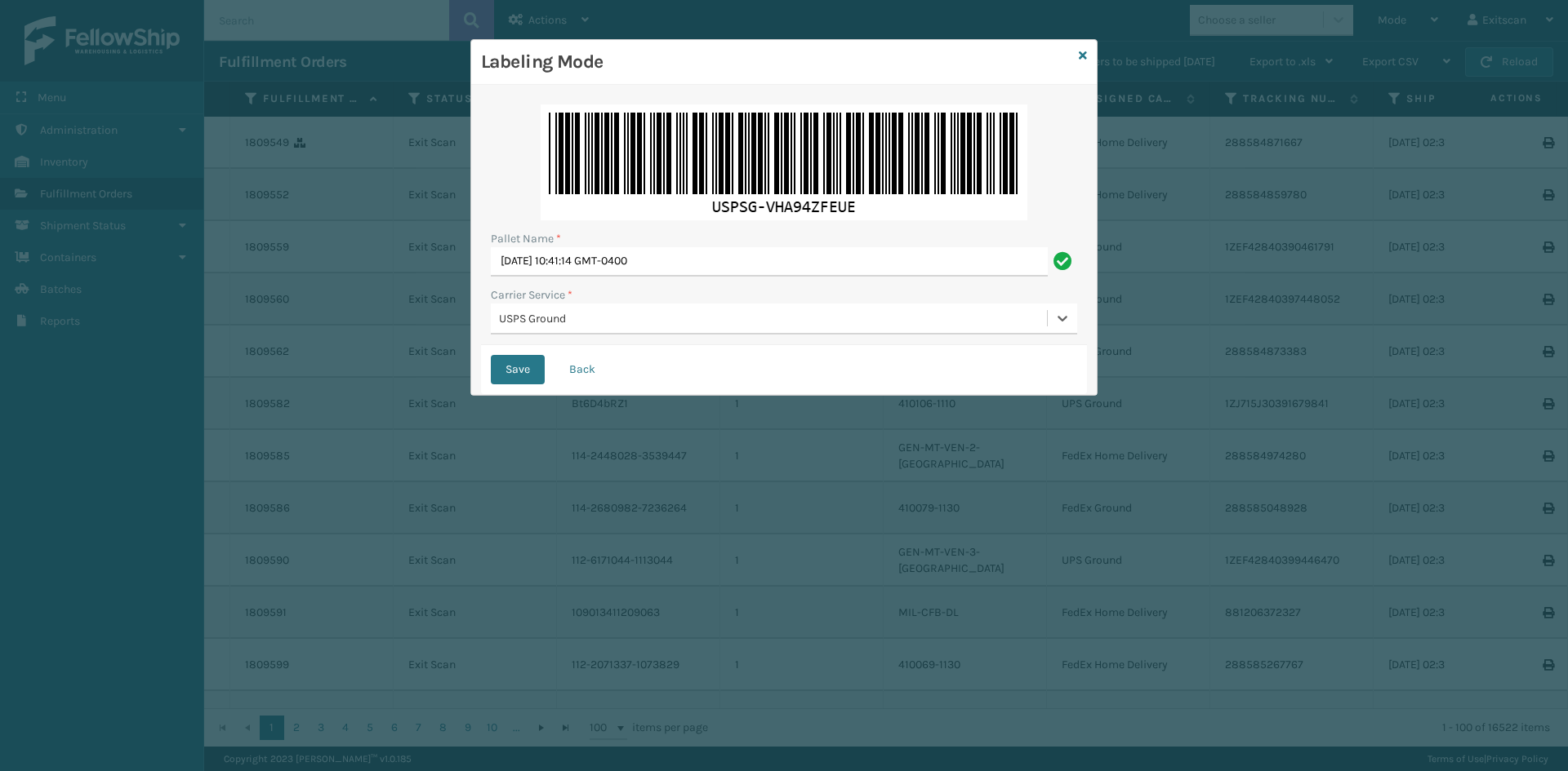
click at [520, 321] on div "USPS Ground" at bounding box center [773, 319] width 549 height 17
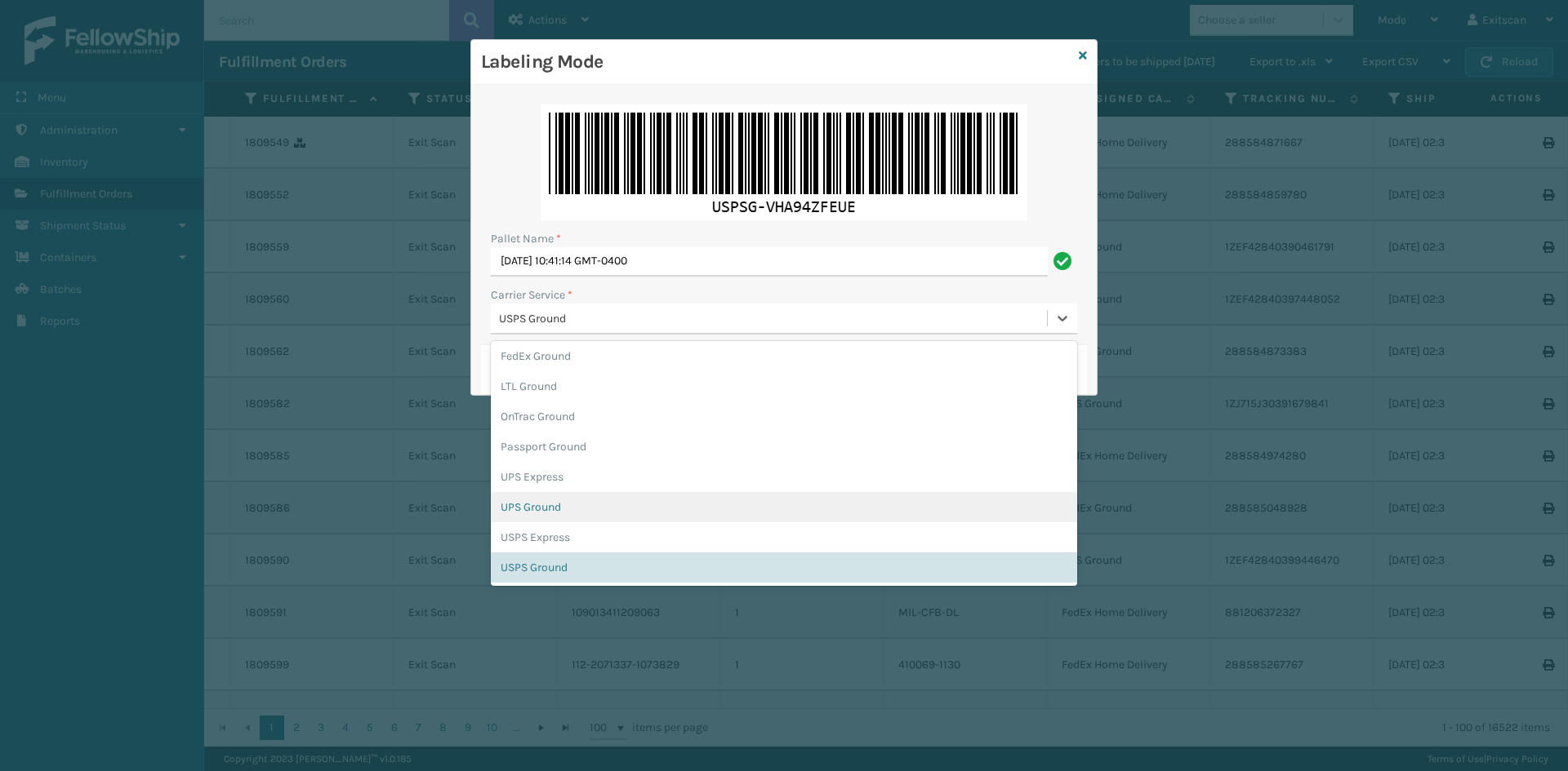
click at [528, 495] on div "UPS Ground" at bounding box center [784, 507] width 587 height 30
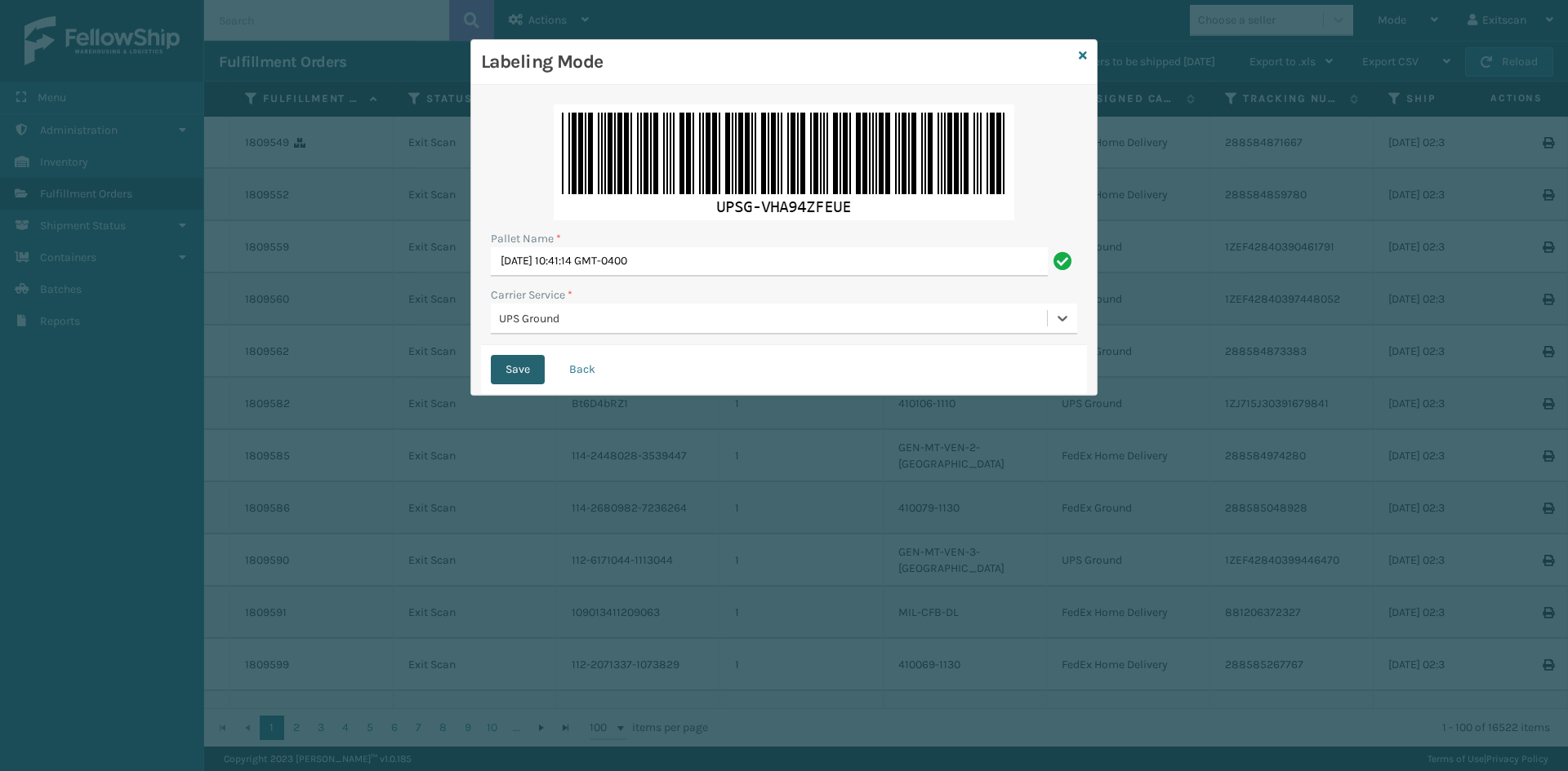
click at [524, 379] on button "Save" at bounding box center [517, 370] width 54 height 29
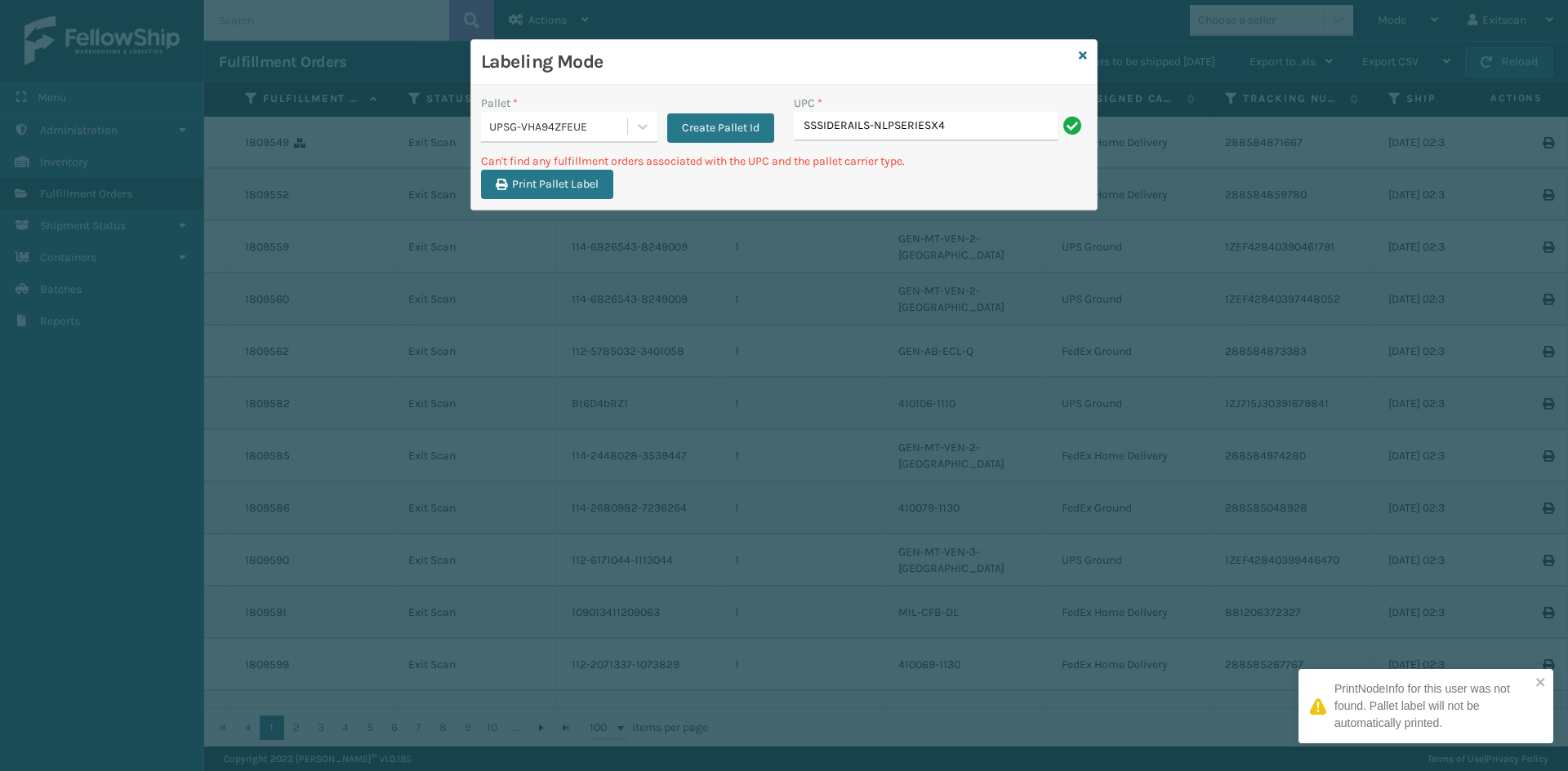
click at [950, 112] on input "SSSIDERAILS-NLPSERIESX4" at bounding box center [925, 126] width 264 height 29
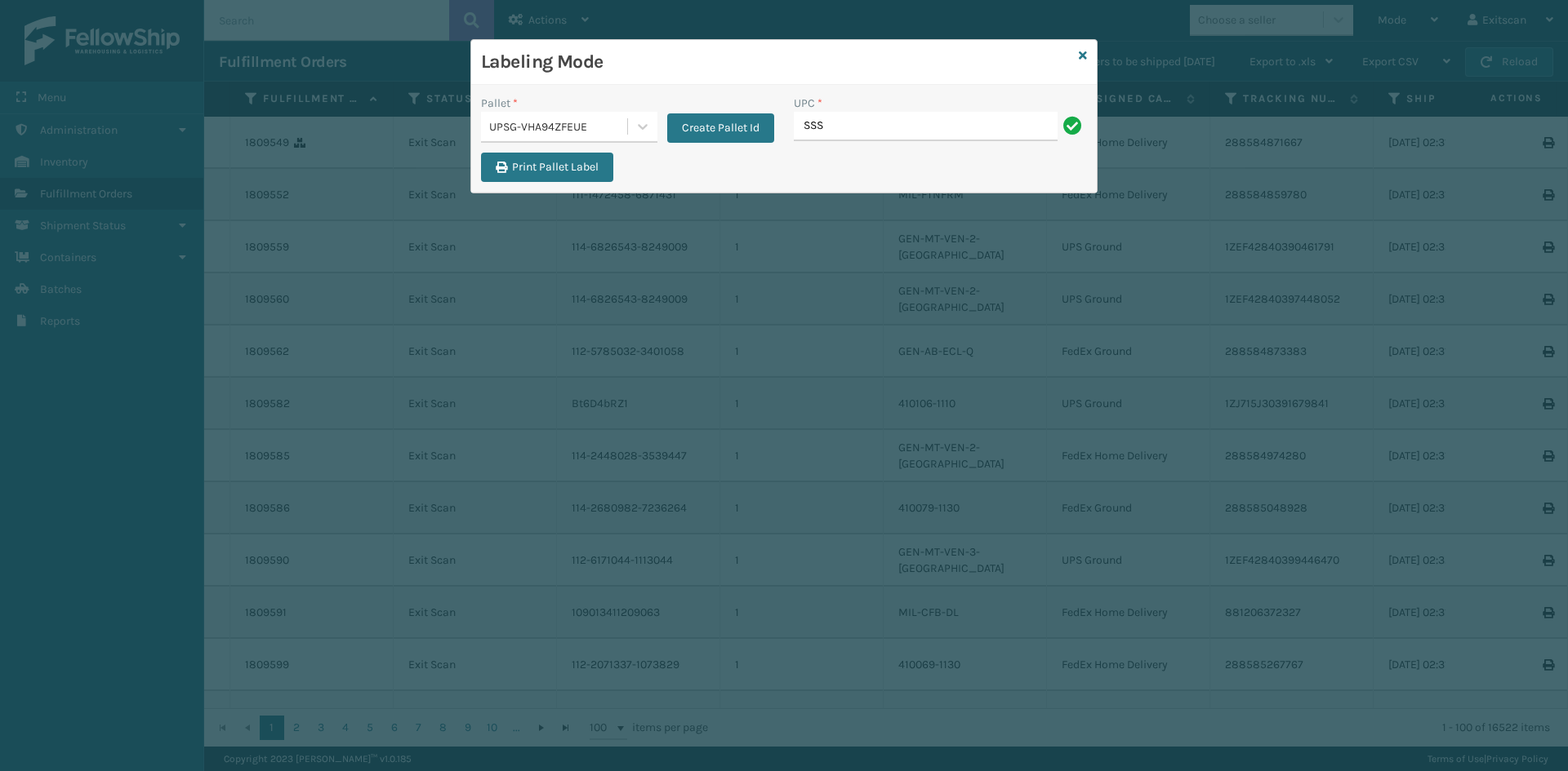
type input "SSSIDERAILS-NLPSERIESX4"
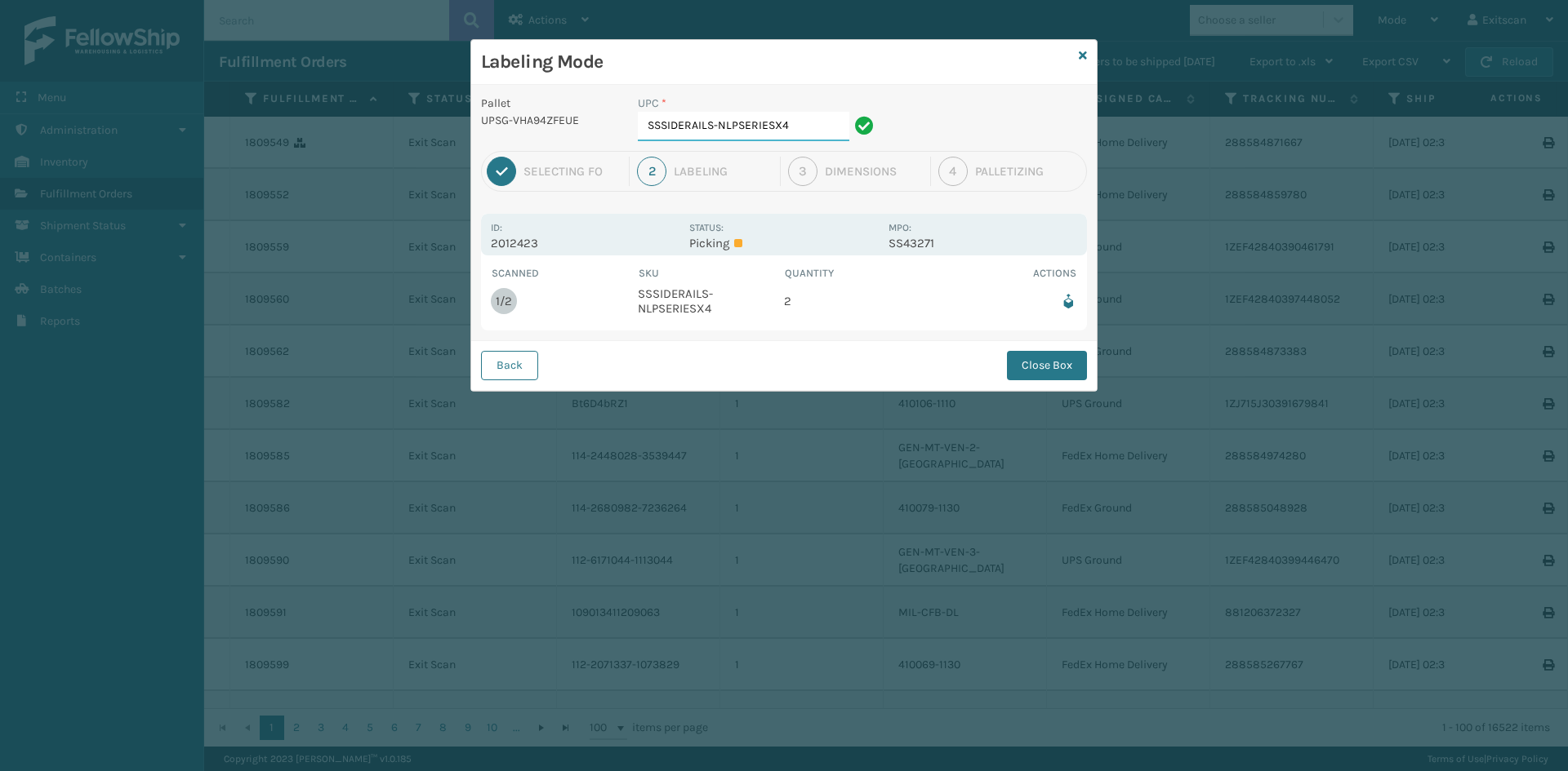
click at [806, 126] on input "SSSIDERAILS-NLPSERIESX4" at bounding box center [743, 126] width 211 height 29
click at [1039, 370] on button "Close Box" at bounding box center [1047, 365] width 80 height 29
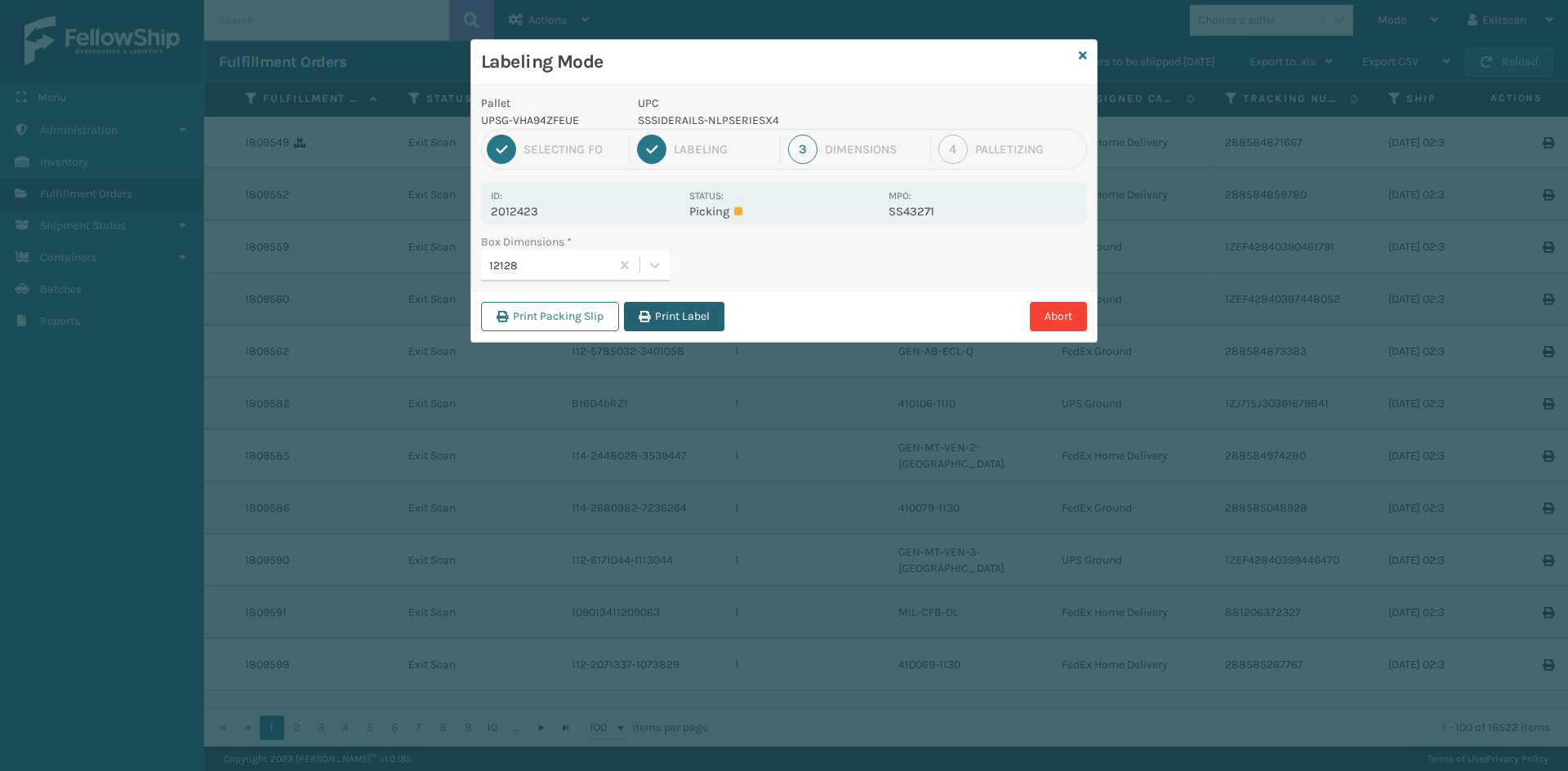
click at [687, 315] on button "Print Label" at bounding box center [674, 317] width 101 height 29
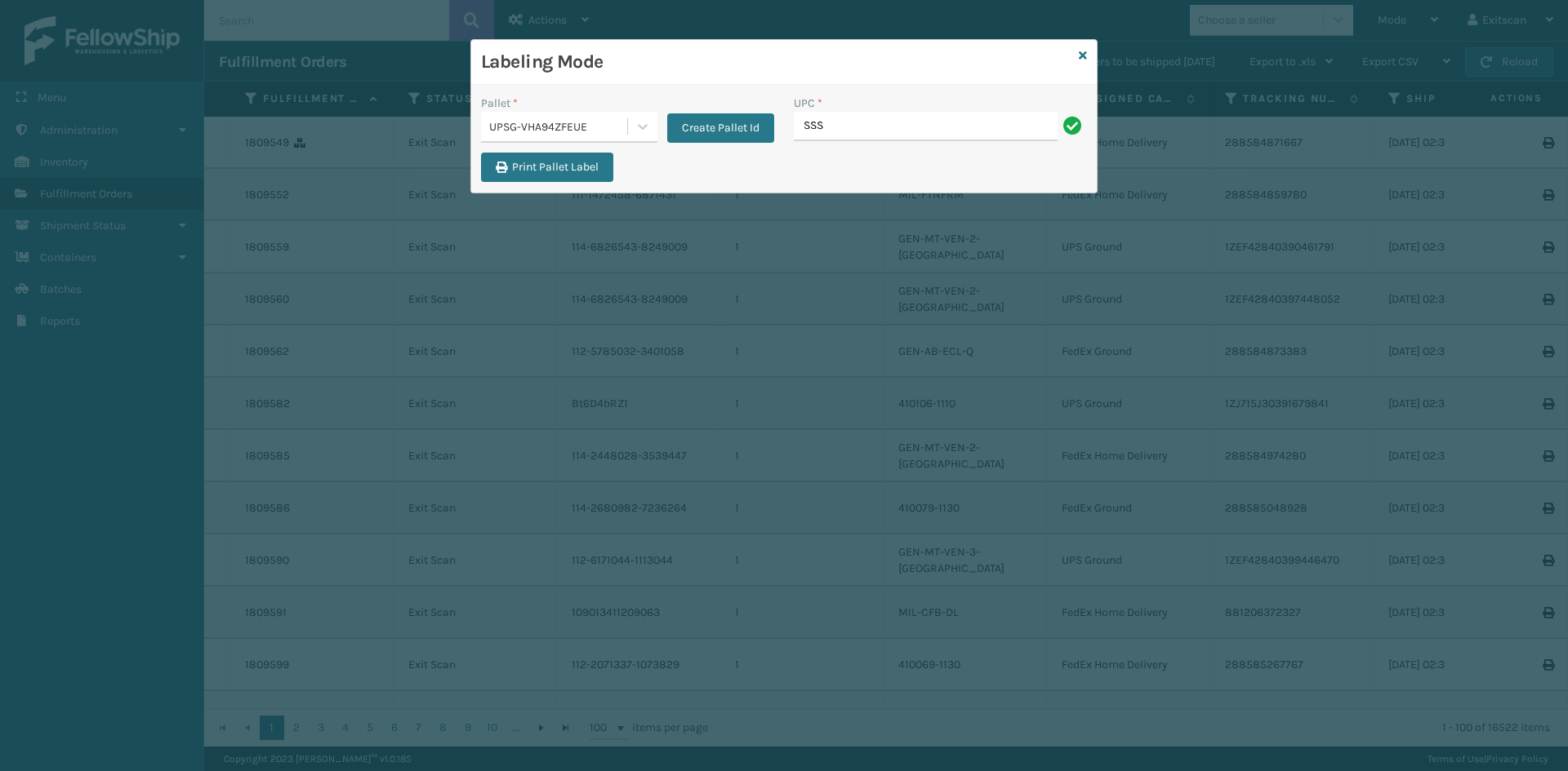
type input "SSSIDERAILS-NLPSERIESX4"
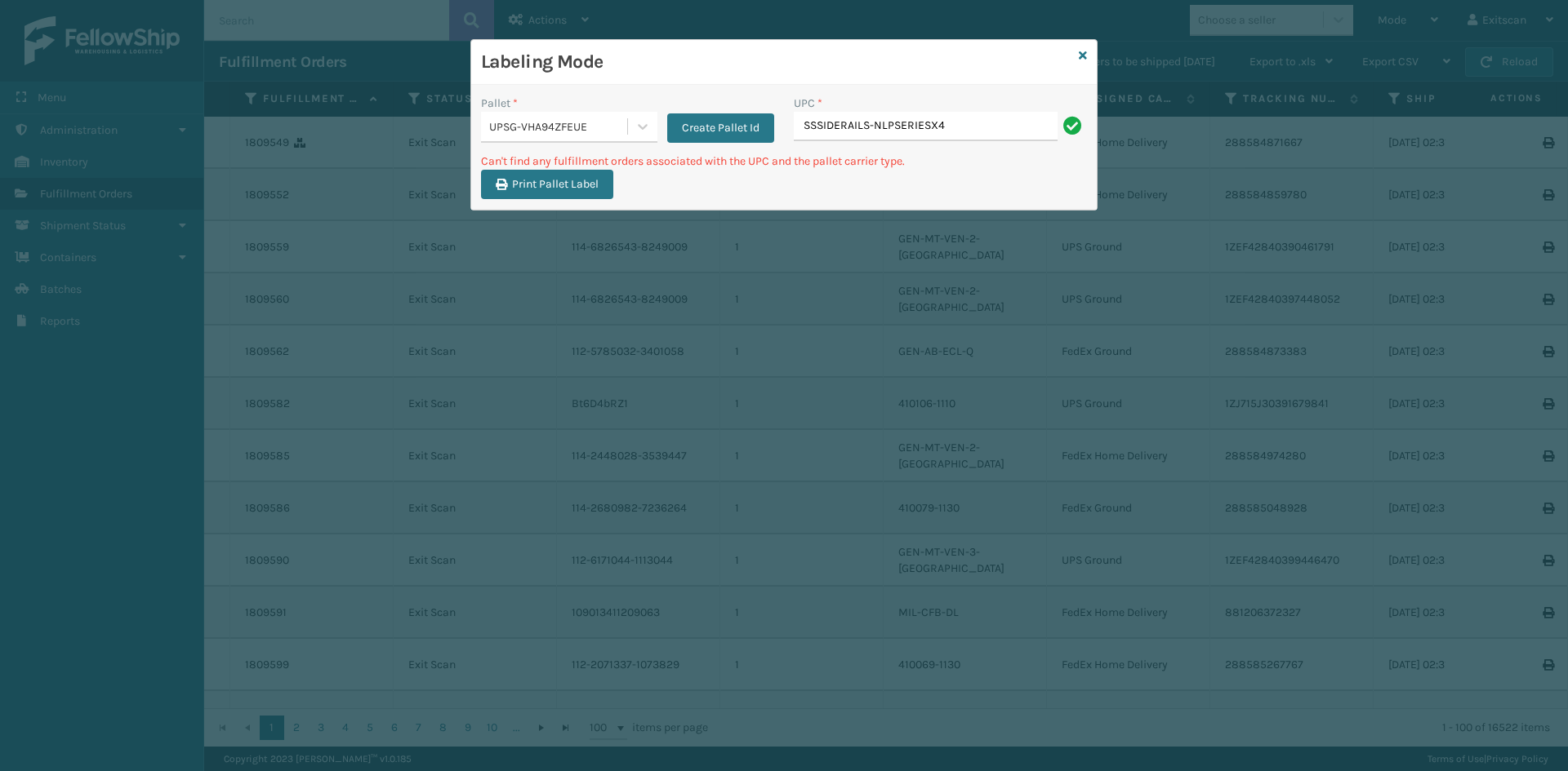
click at [537, 135] on div "UPSG-VHA94ZFEUE" at bounding box center [554, 126] width 146 height 26
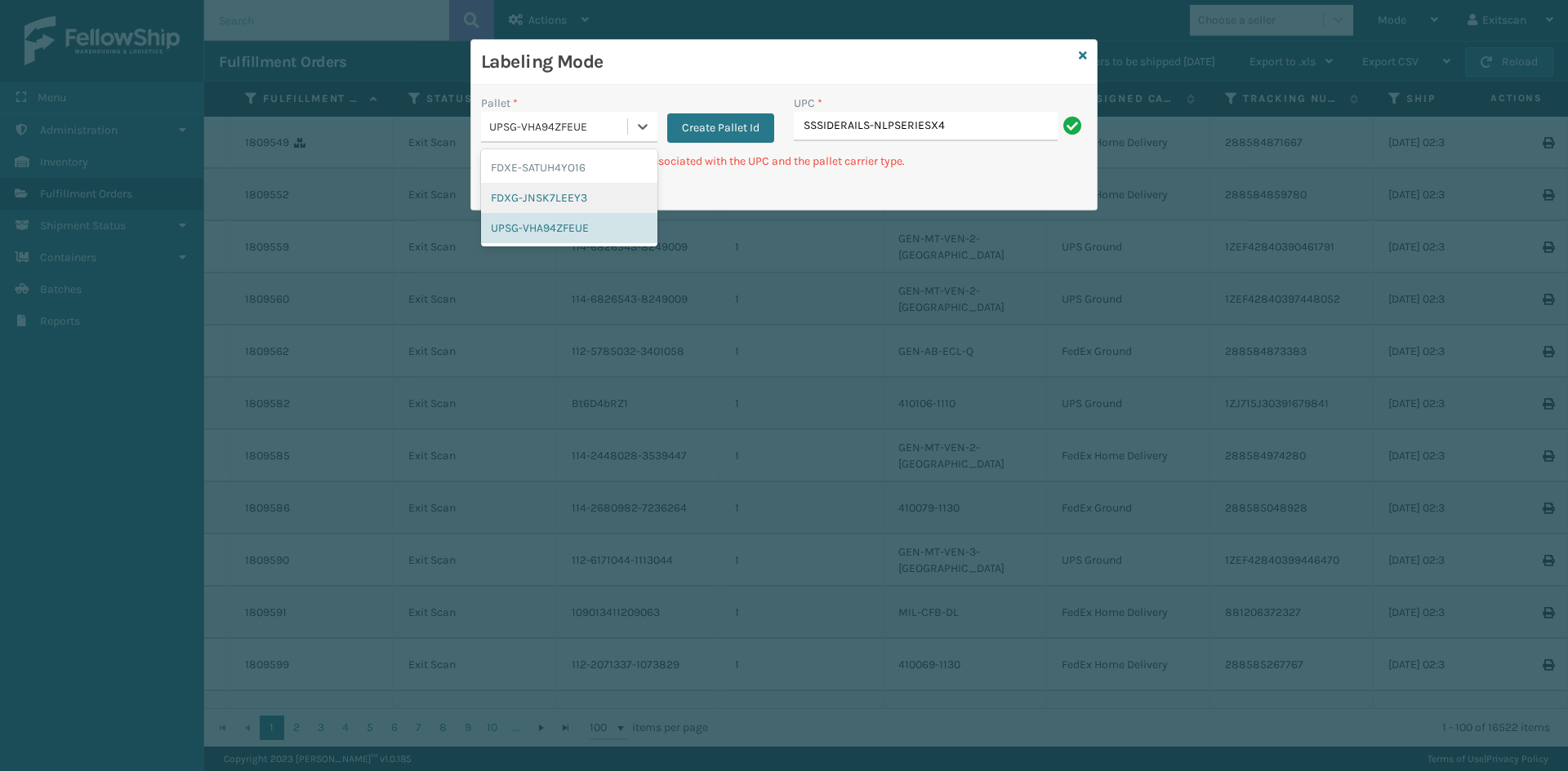
click at [544, 201] on div "FDXG-JNSK7LEEY3" at bounding box center [568, 197] width 176 height 30
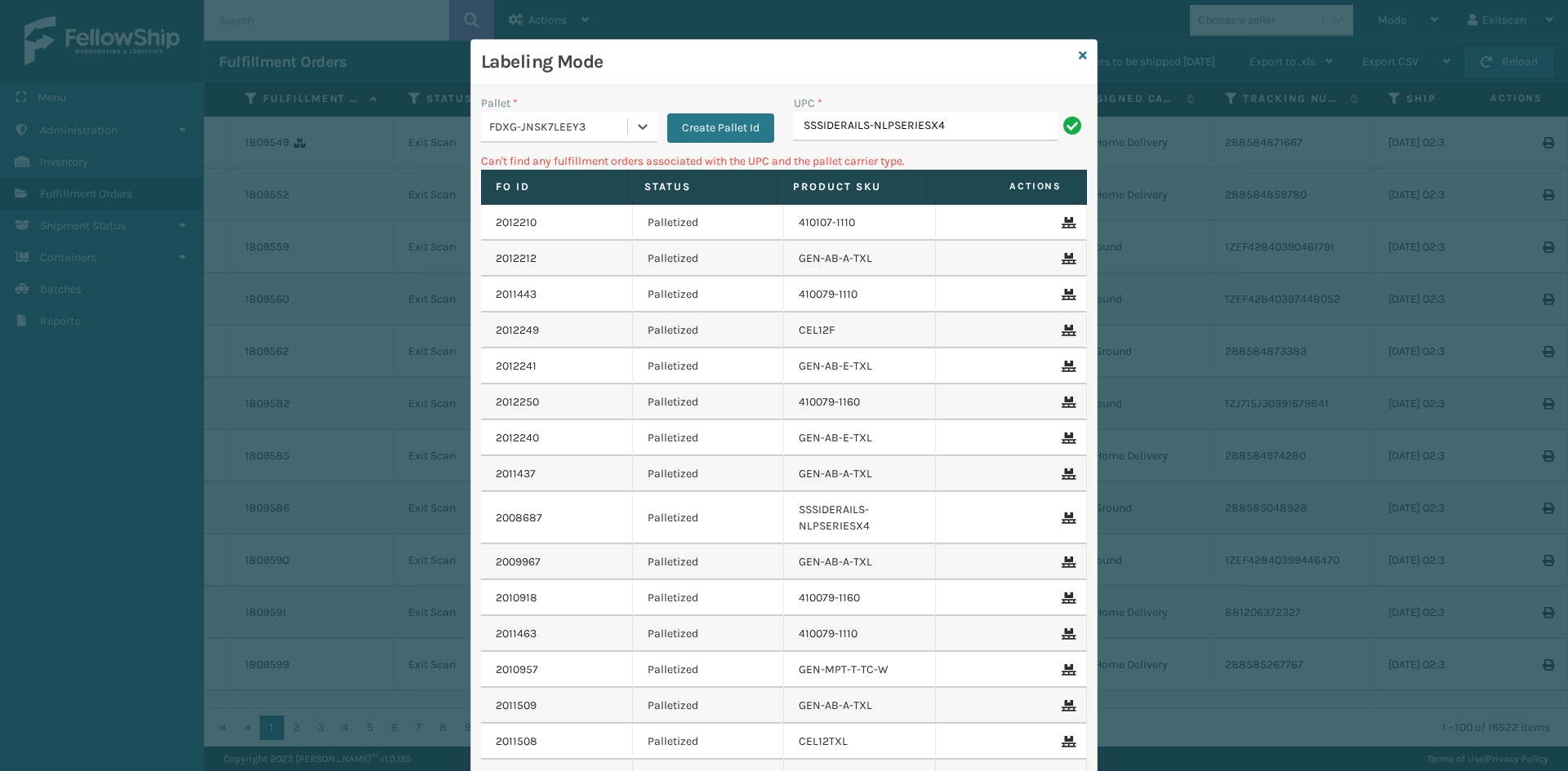
click at [978, 142] on div "UPC * SSSIDERAILS-NLPSERIESX4" at bounding box center [940, 123] width 313 height 58
drag, startPoint x: 990, startPoint y: 128, endPoint x: 952, endPoint y: 129, distance: 38.0
click at [990, 128] on input "SSSIDERAILS-NLPSERIESX4" at bounding box center [925, 126] width 264 height 29
drag, startPoint x: 939, startPoint y: 132, endPoint x: 616, endPoint y: 117, distance: 323.3
click at [616, 117] on div "Pallet * FDXG-JNSK7LEEY3 Create Pallet Id UPC * SSSIDERAILS-NLPSERIESX4SSLEGS7I…" at bounding box center [784, 123] width 625 height 58
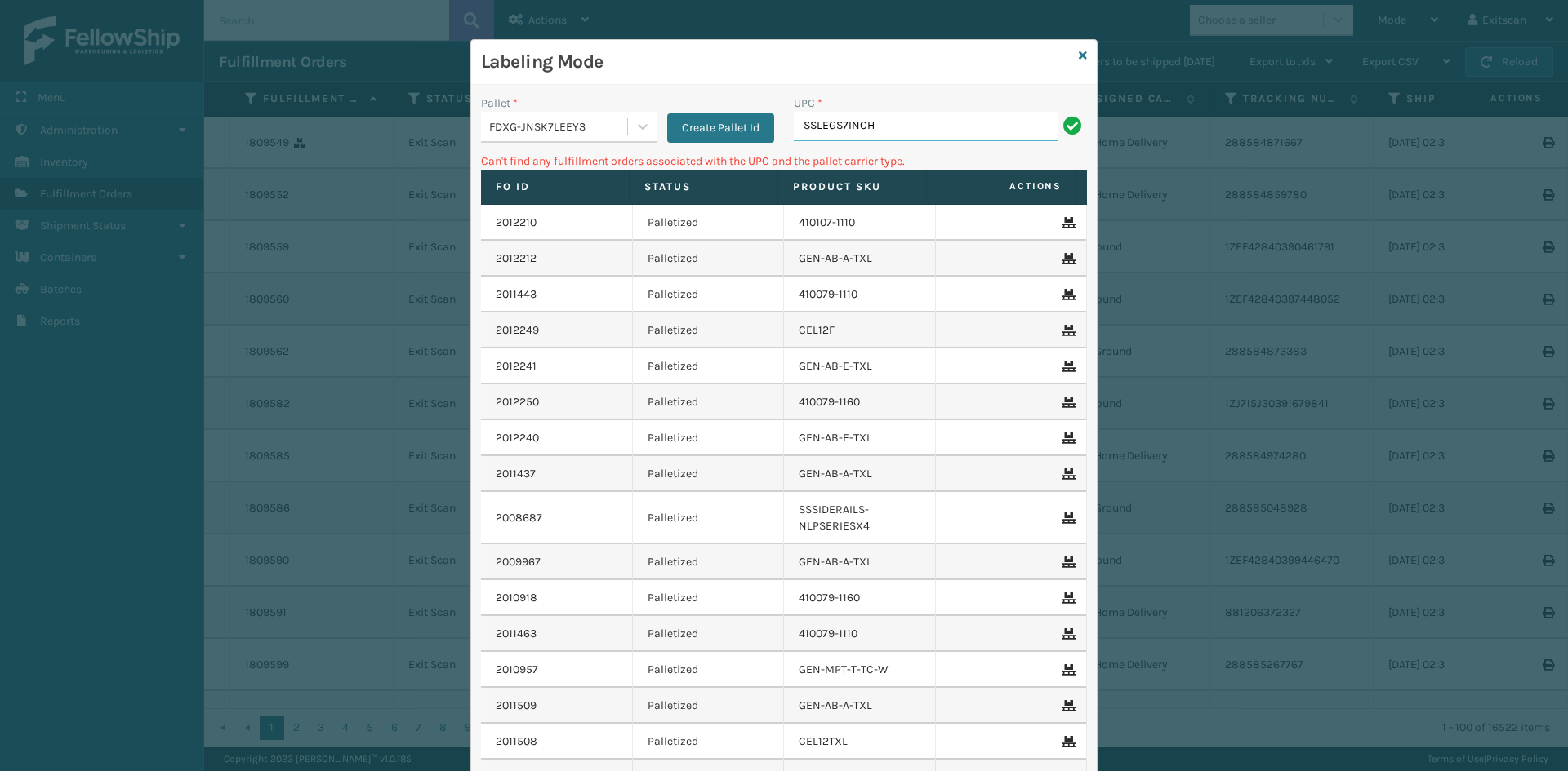
type input "SSLEGS7INCH"
click at [556, 135] on div "FDXG-JNSK7LEEY3" at bounding box center [554, 126] width 146 height 26
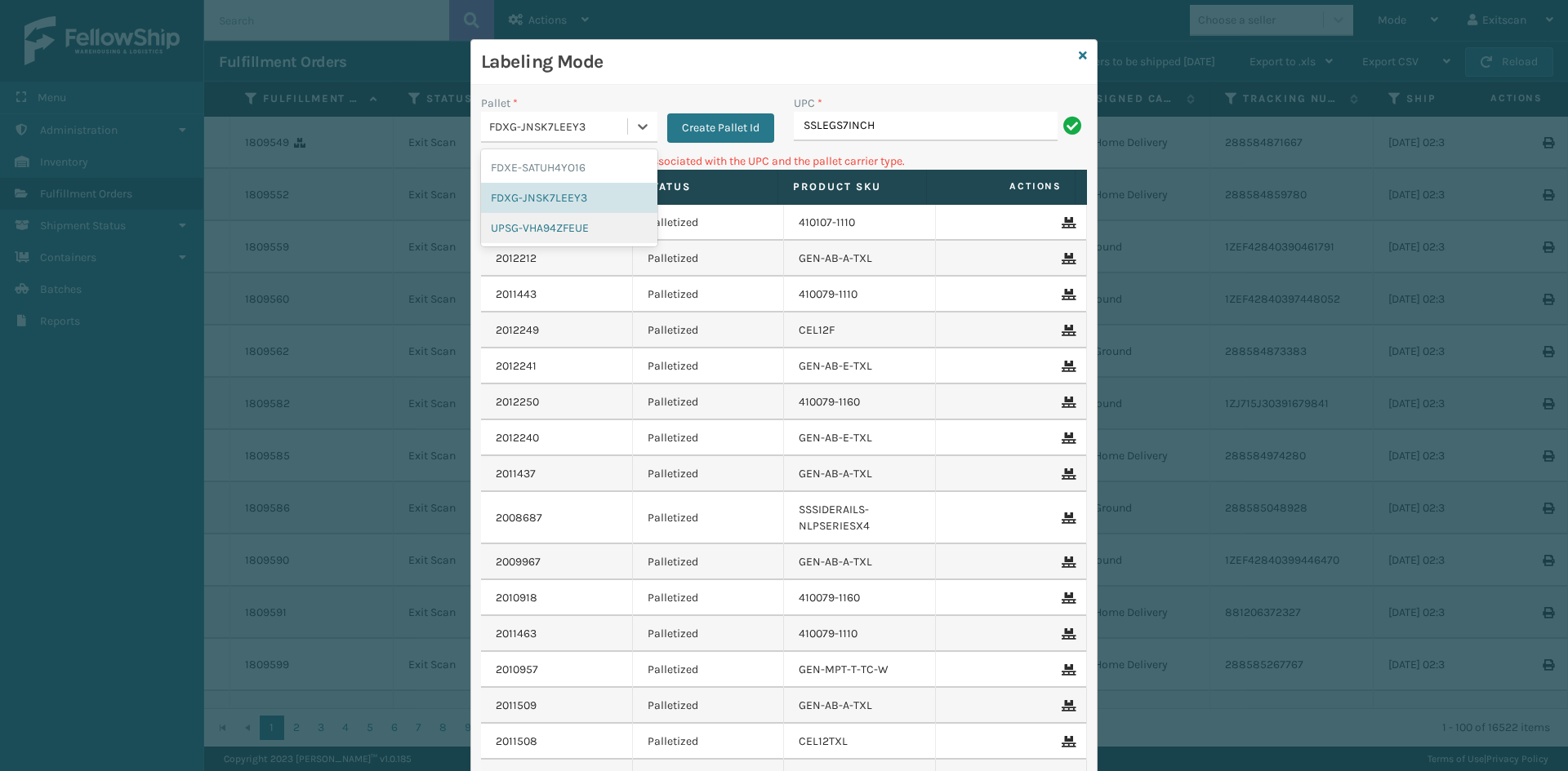
click at [527, 236] on div "UPSG-VHA94ZFEUE" at bounding box center [568, 227] width 176 height 30
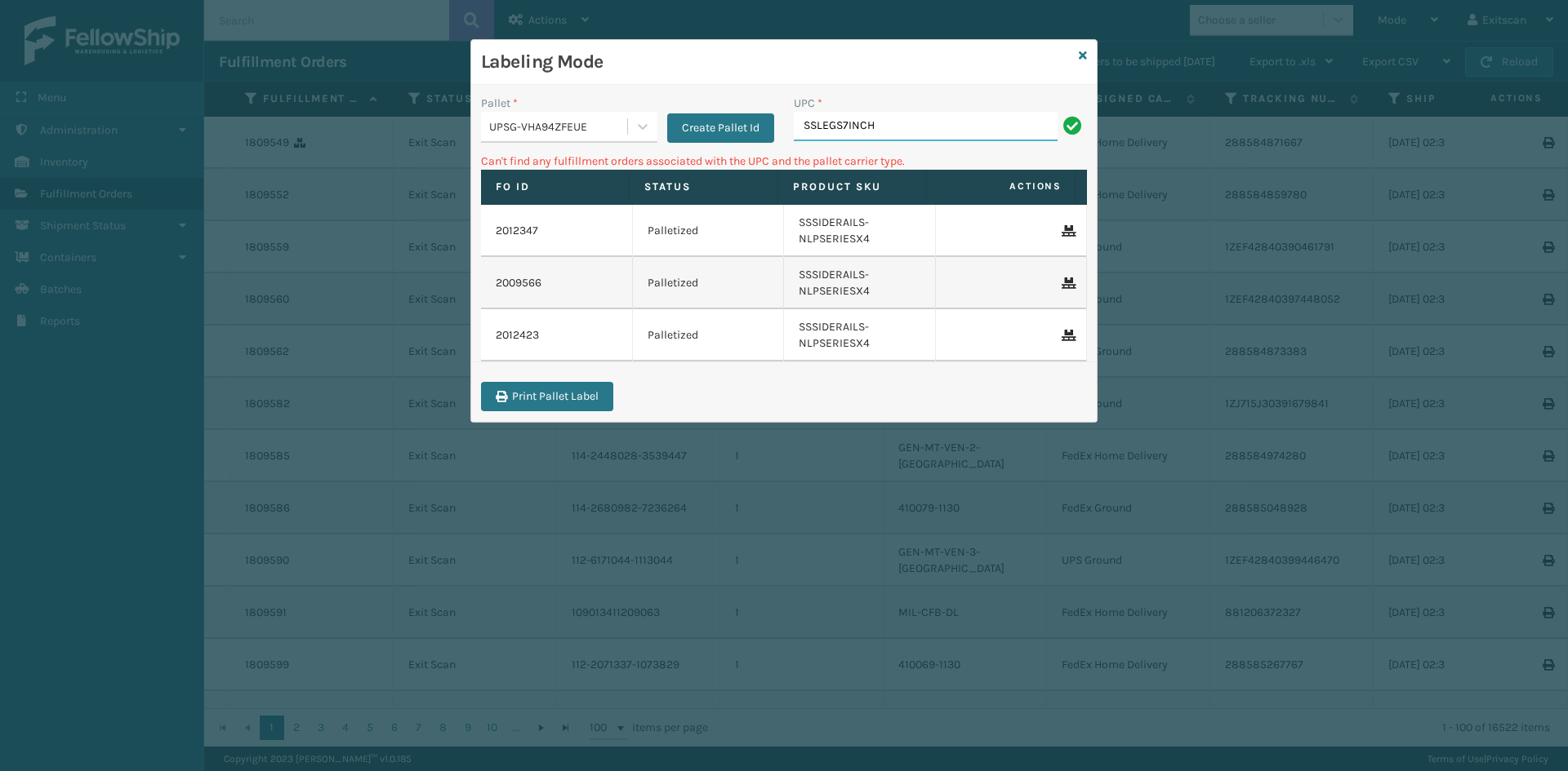
click at [916, 126] on input "SSLEGS7INCH" at bounding box center [925, 126] width 264 height 29
